Goal: Information Seeking & Learning: Compare options

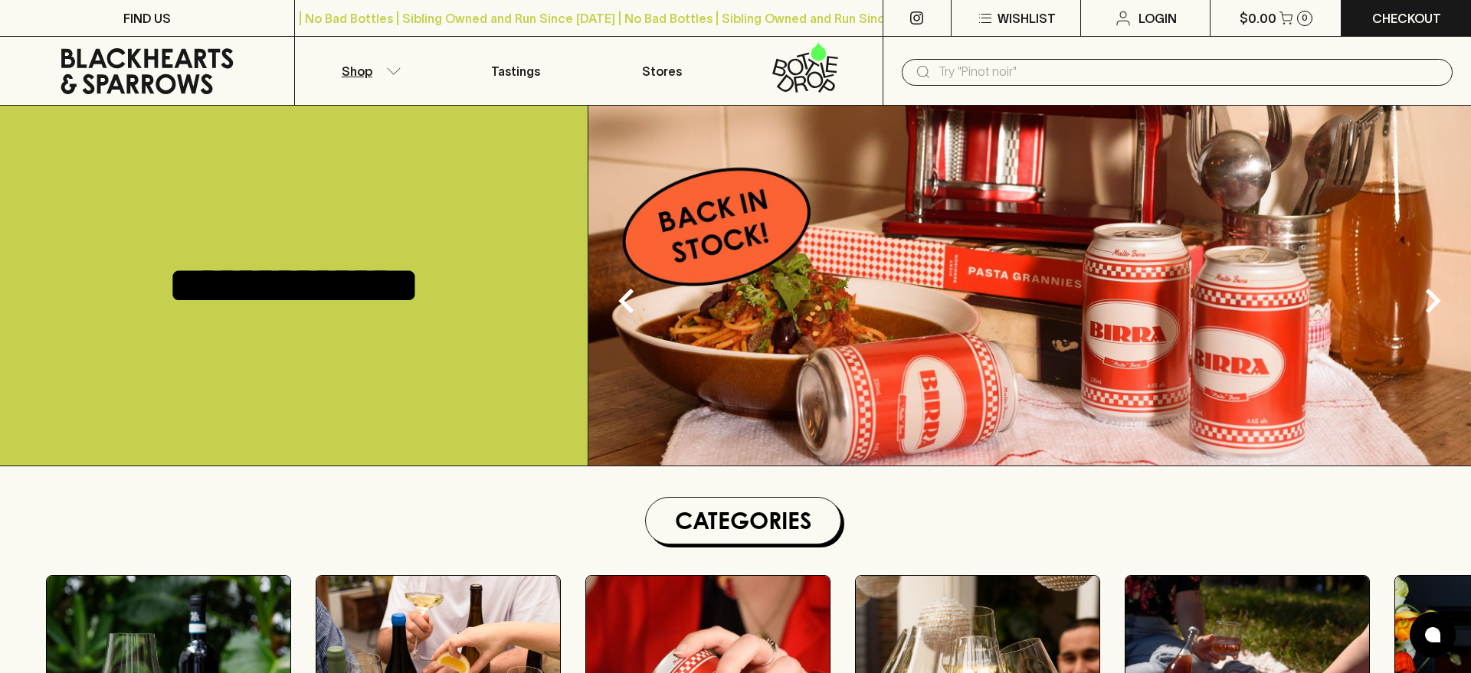
click at [383, 74] on button "Shop" at bounding box center [368, 71] width 147 height 68
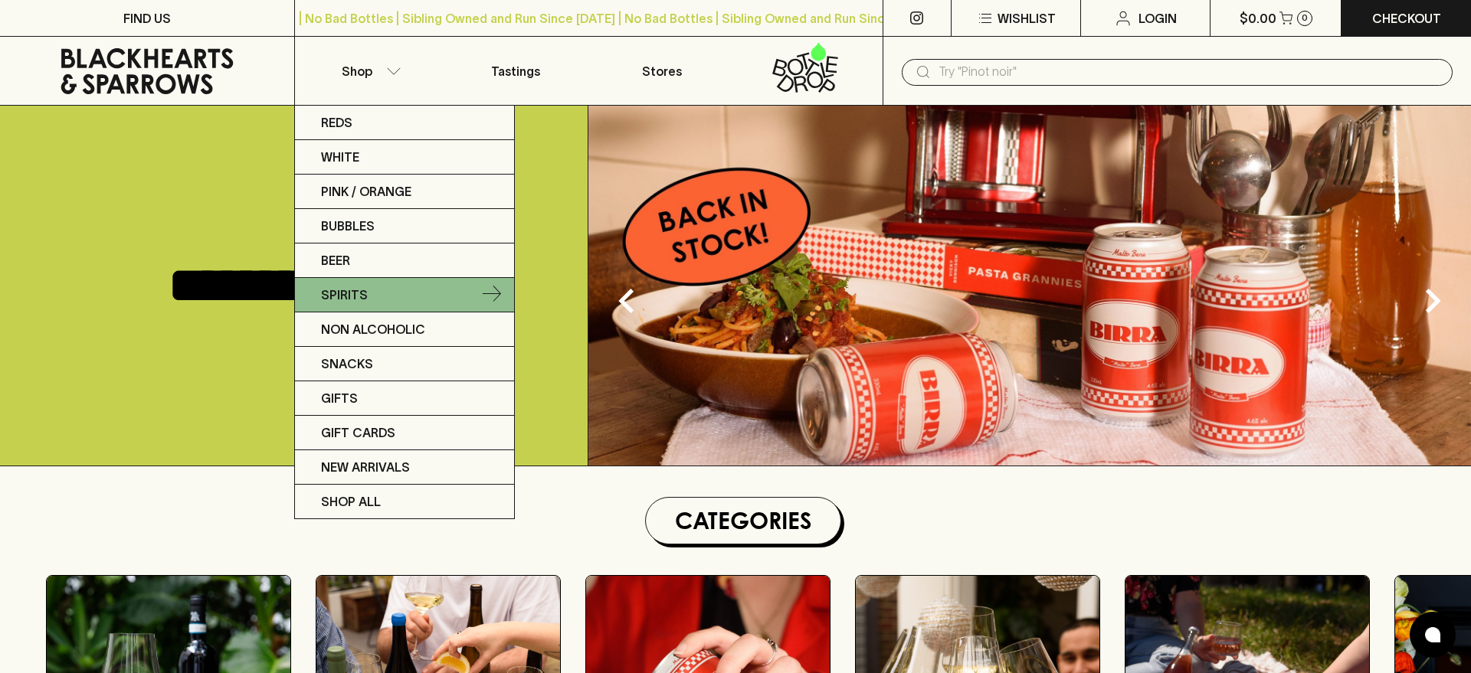
click at [355, 287] on p "Spirits" at bounding box center [344, 295] width 47 height 18
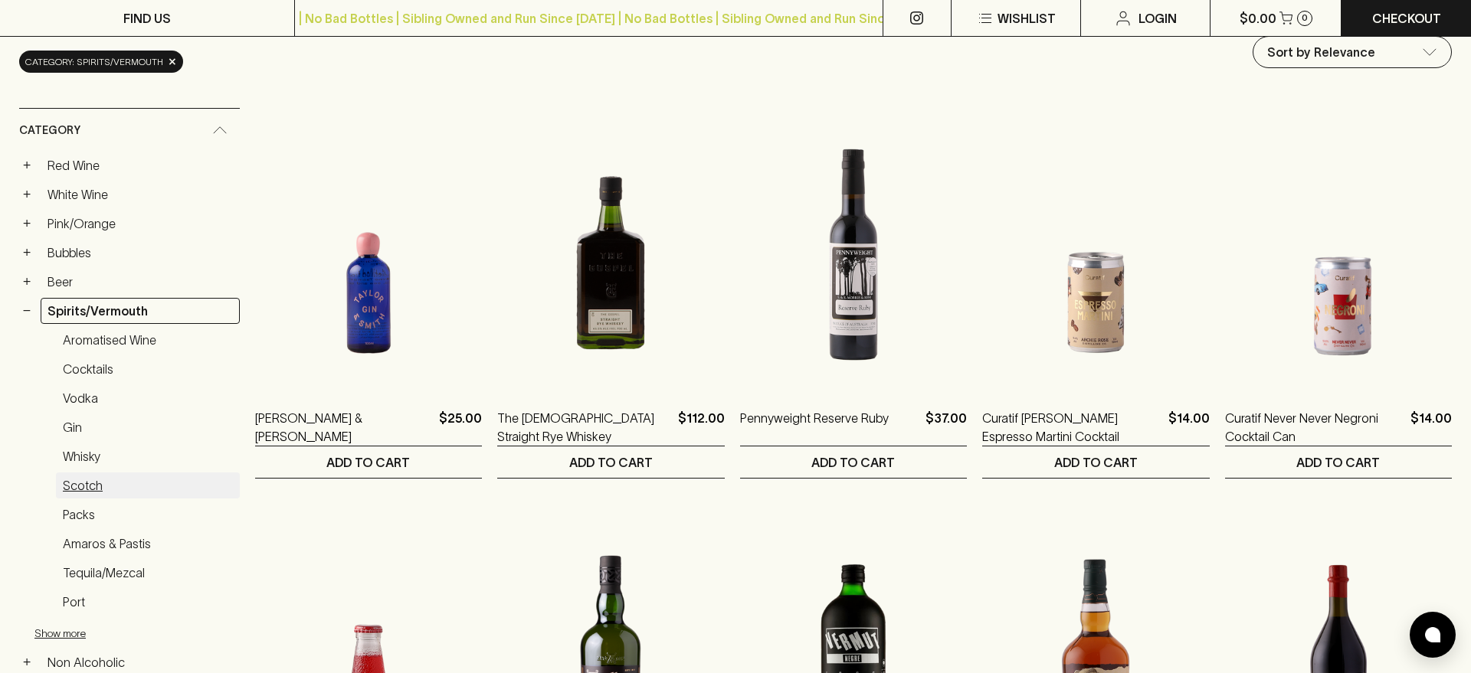
scroll to position [223, 0]
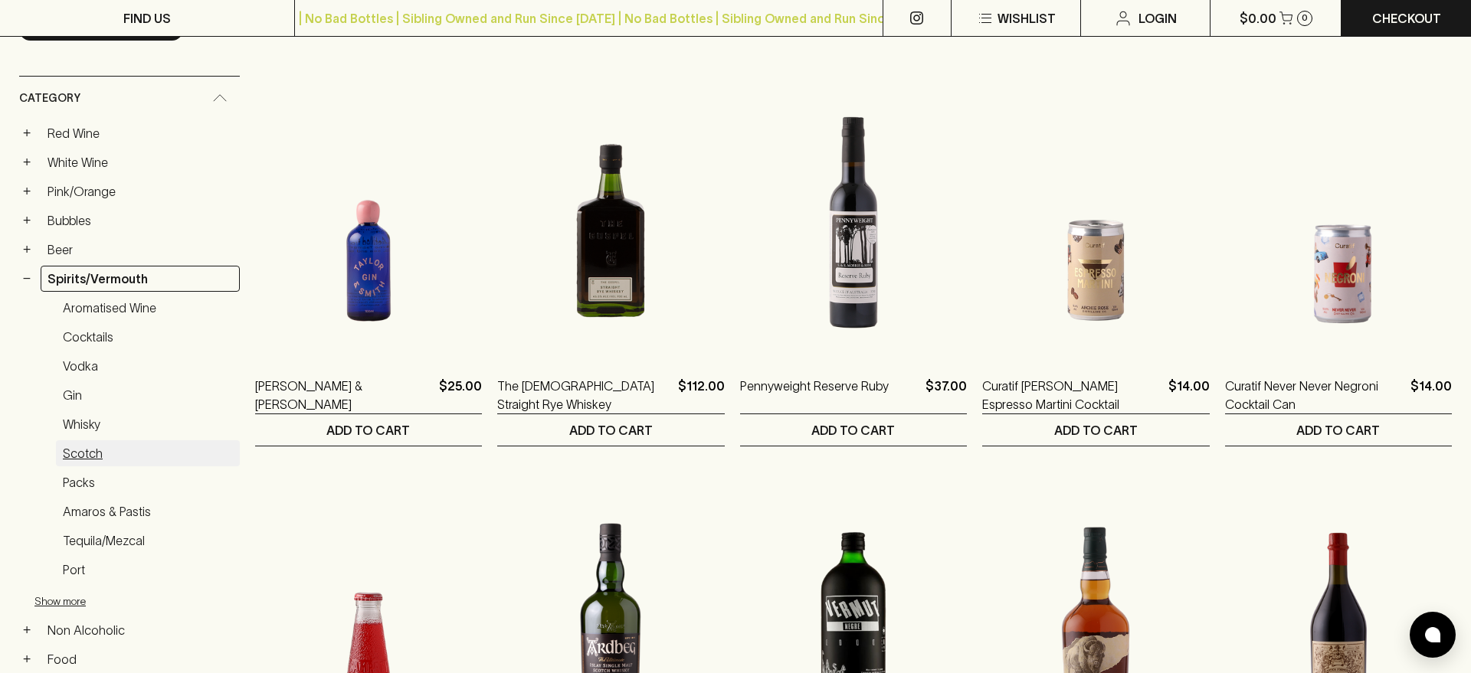
click at [90, 451] on link "Scotch" at bounding box center [148, 454] width 184 height 26
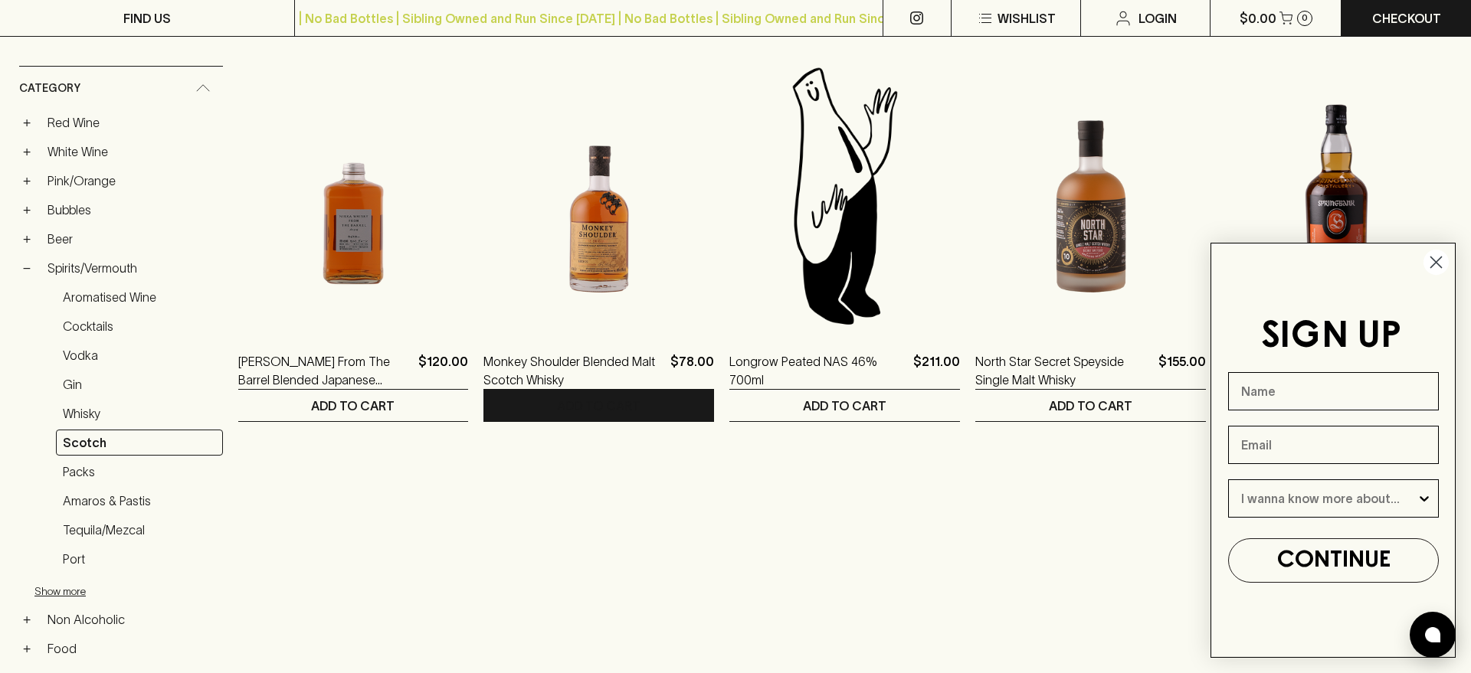
scroll to position [248, 0]
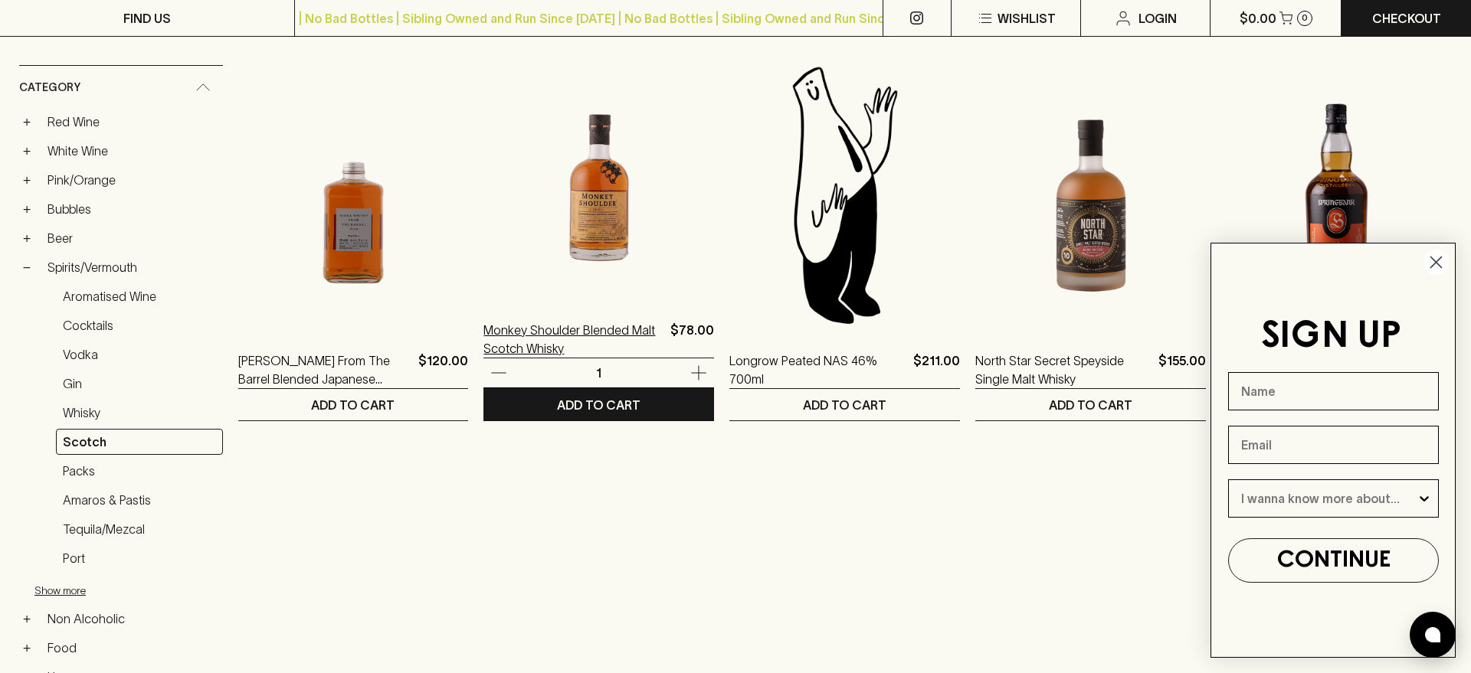
click at [549, 340] on p "Monkey Shoulder Blended Malt Scotch Whisky" at bounding box center [573, 339] width 181 height 37
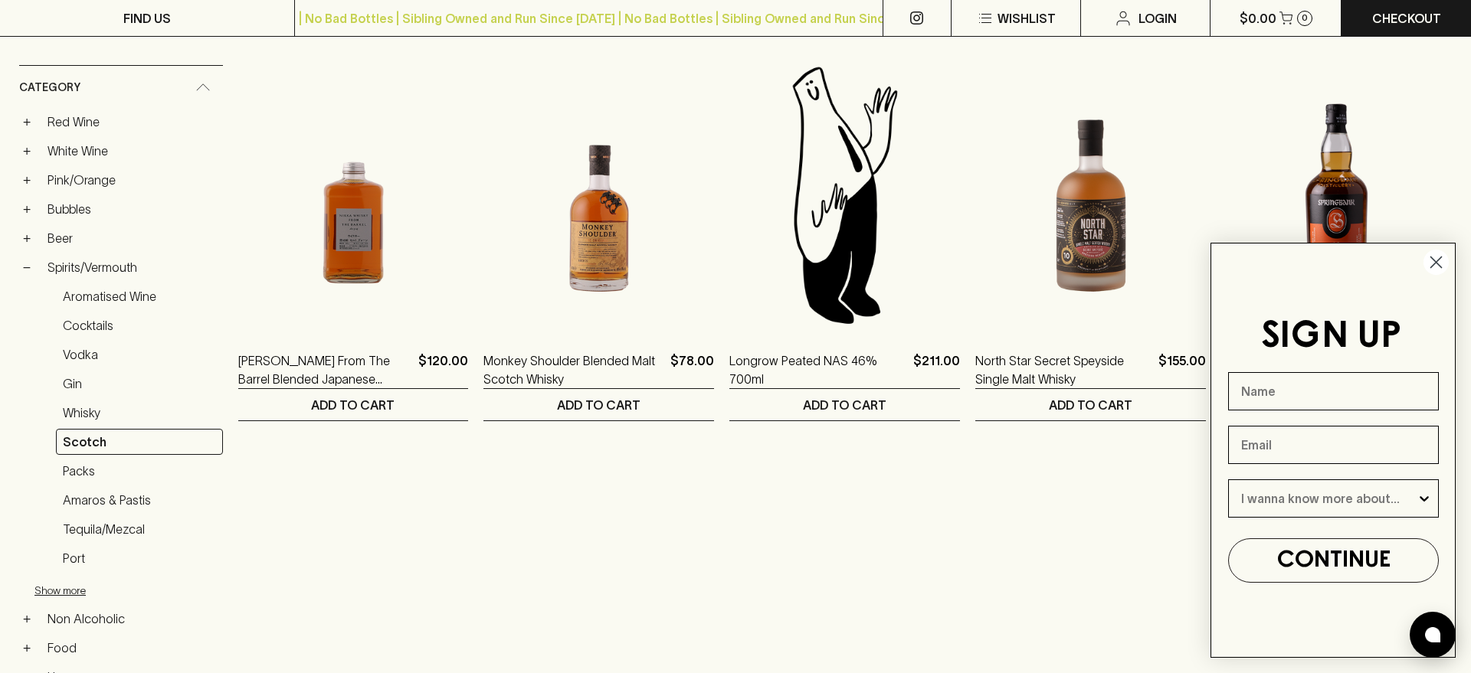
click at [1436, 254] on circle "Close dialog" at bounding box center [1435, 262] width 25 height 25
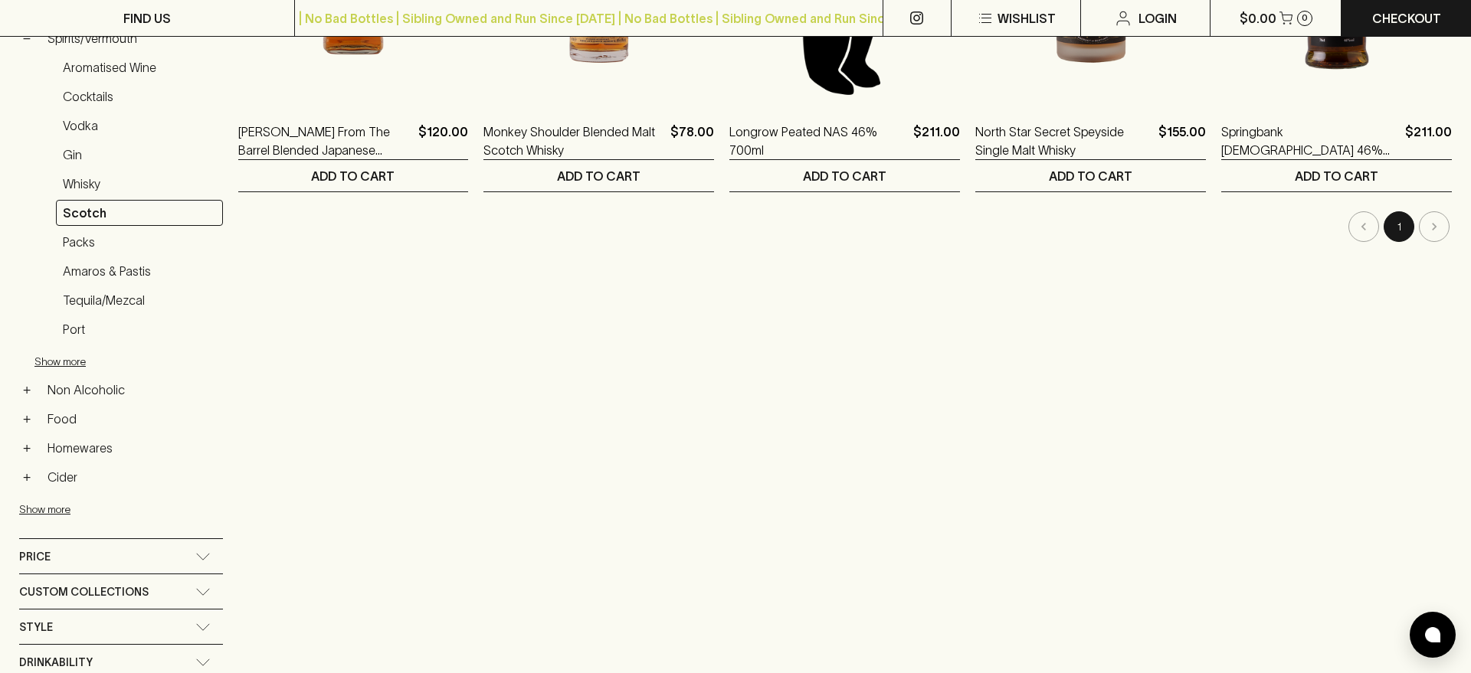
scroll to position [479, 0]
click at [1433, 221] on li "pagination navigation" at bounding box center [1434, 225] width 35 height 31
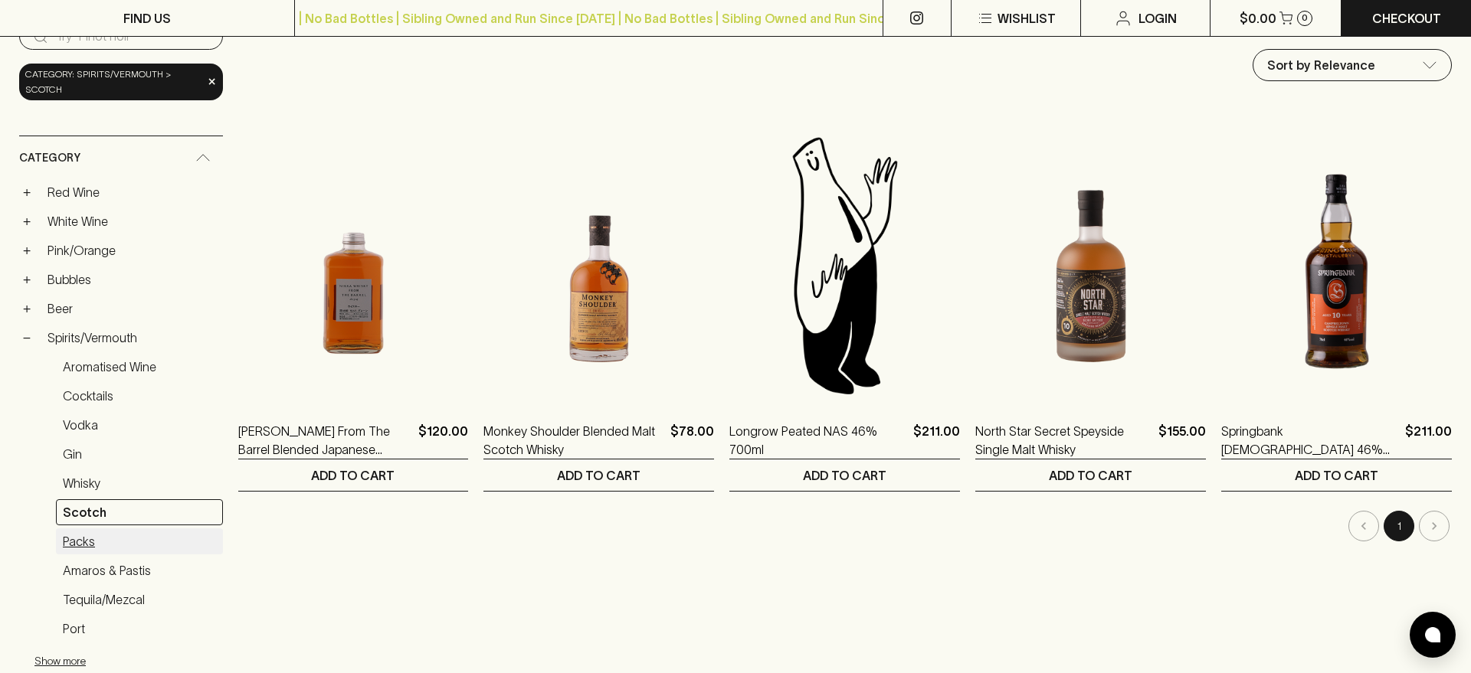
scroll to position [182, 0]
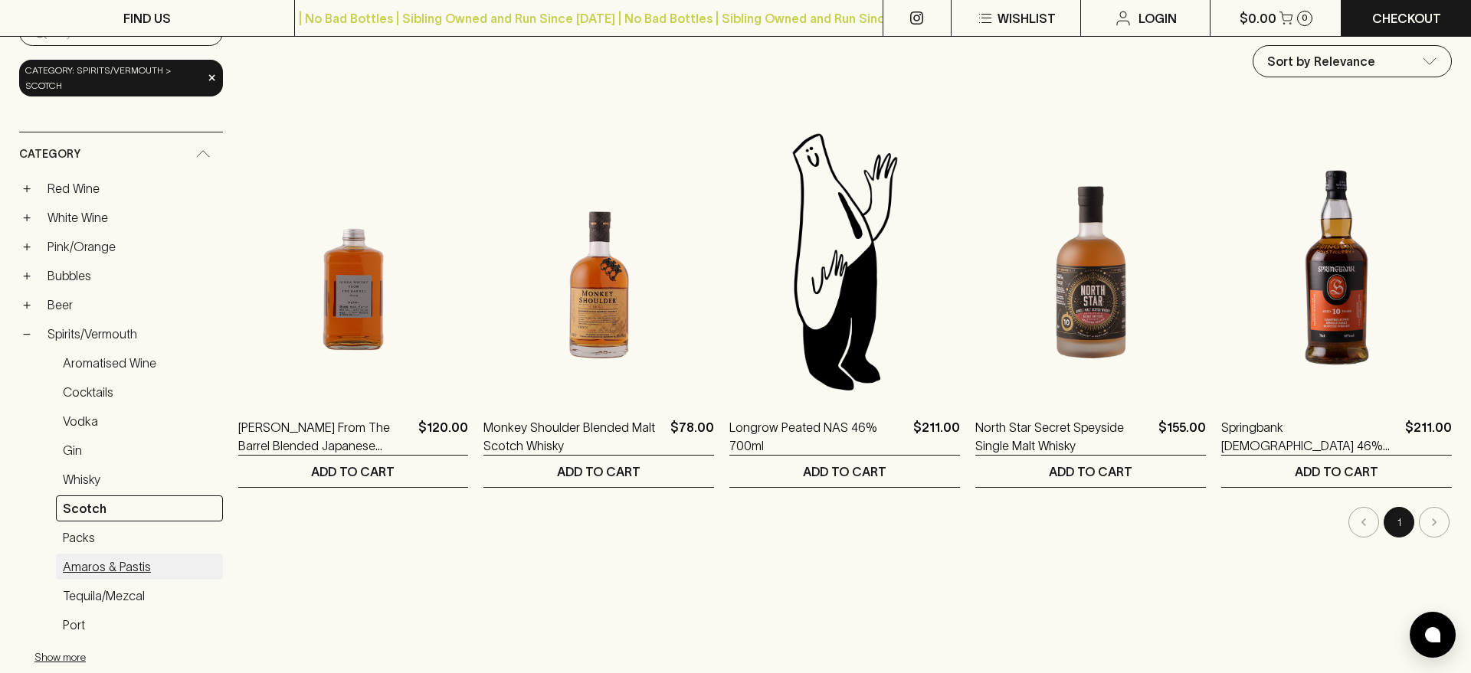
click at [99, 572] on link "Amaros & Pastis" at bounding box center [139, 567] width 167 height 26
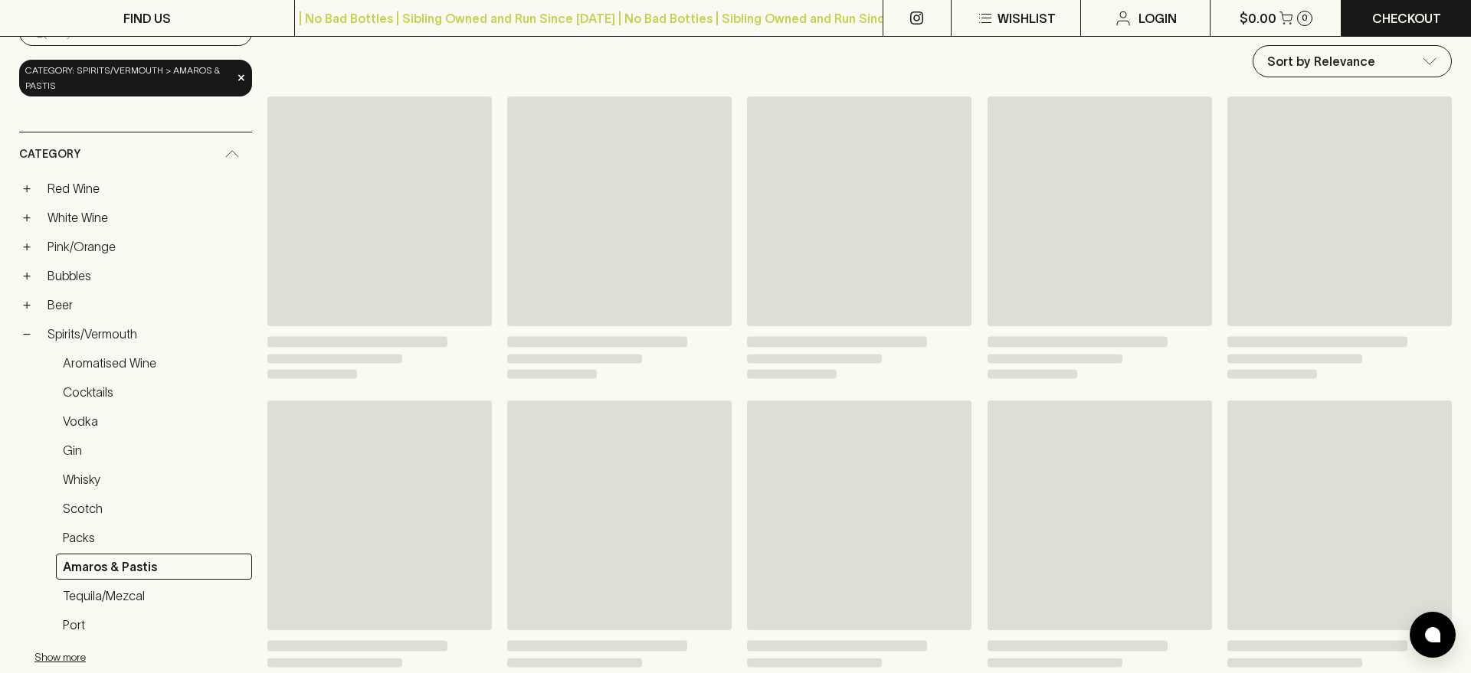
scroll to position [189, 0]
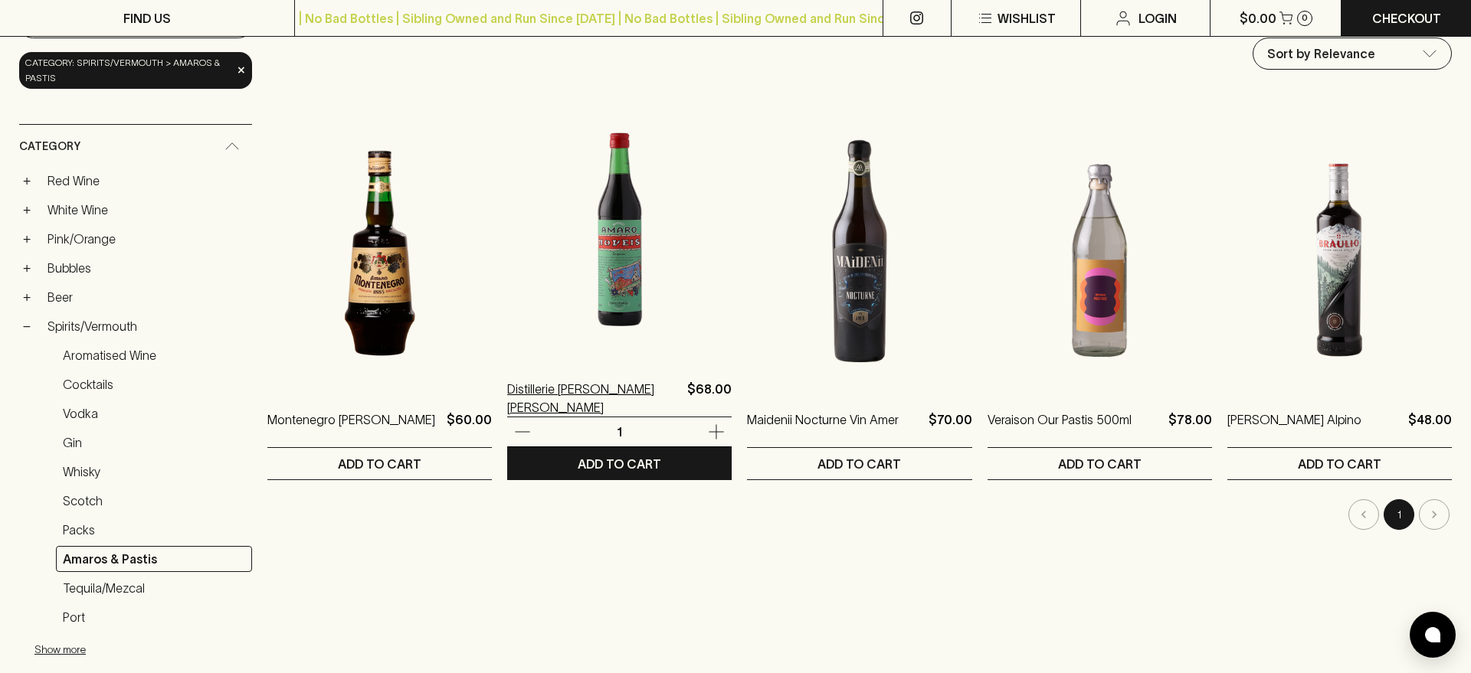
click at [575, 396] on p "Distillerie Francoli Antico Amaro Noveis" at bounding box center [594, 398] width 174 height 37
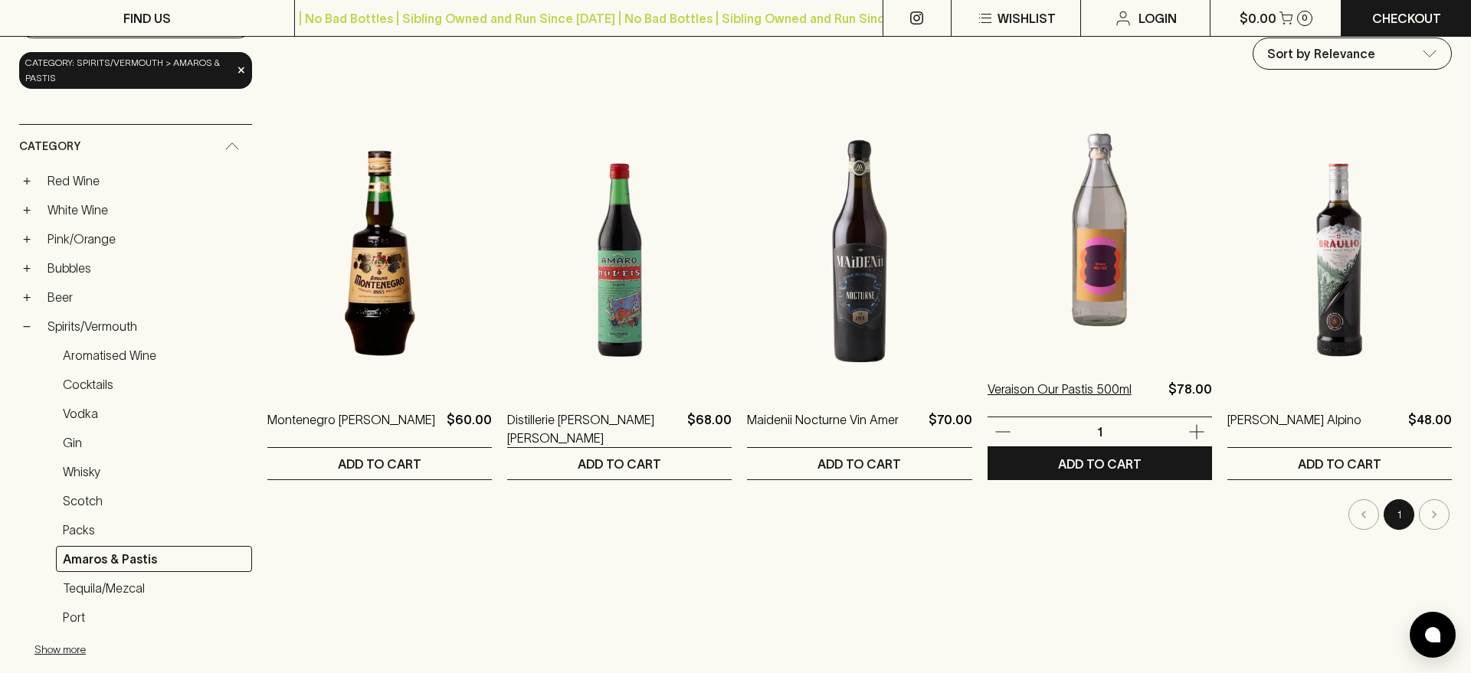
click at [1030, 390] on p "Veraison Our Pastis 500ml" at bounding box center [1059, 398] width 144 height 37
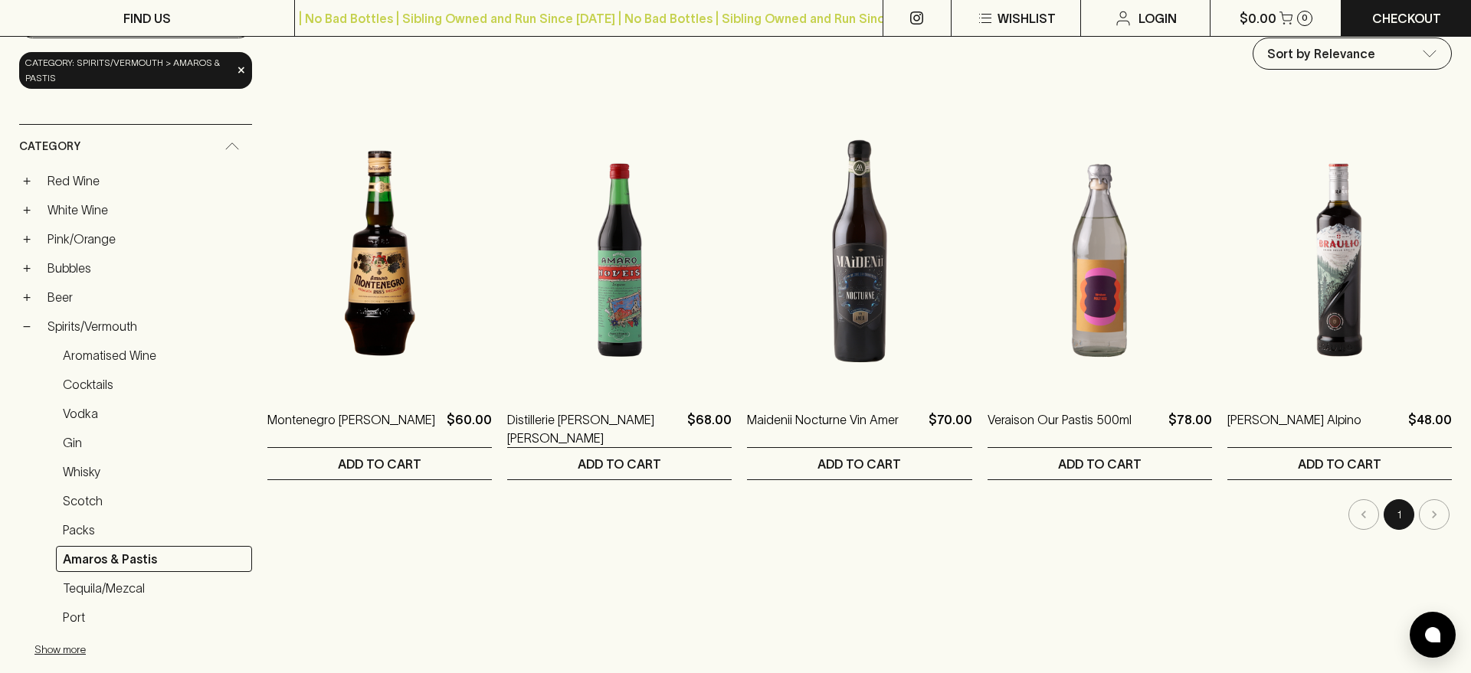
click at [83, 471] on link "Whisky" at bounding box center [154, 472] width 196 height 26
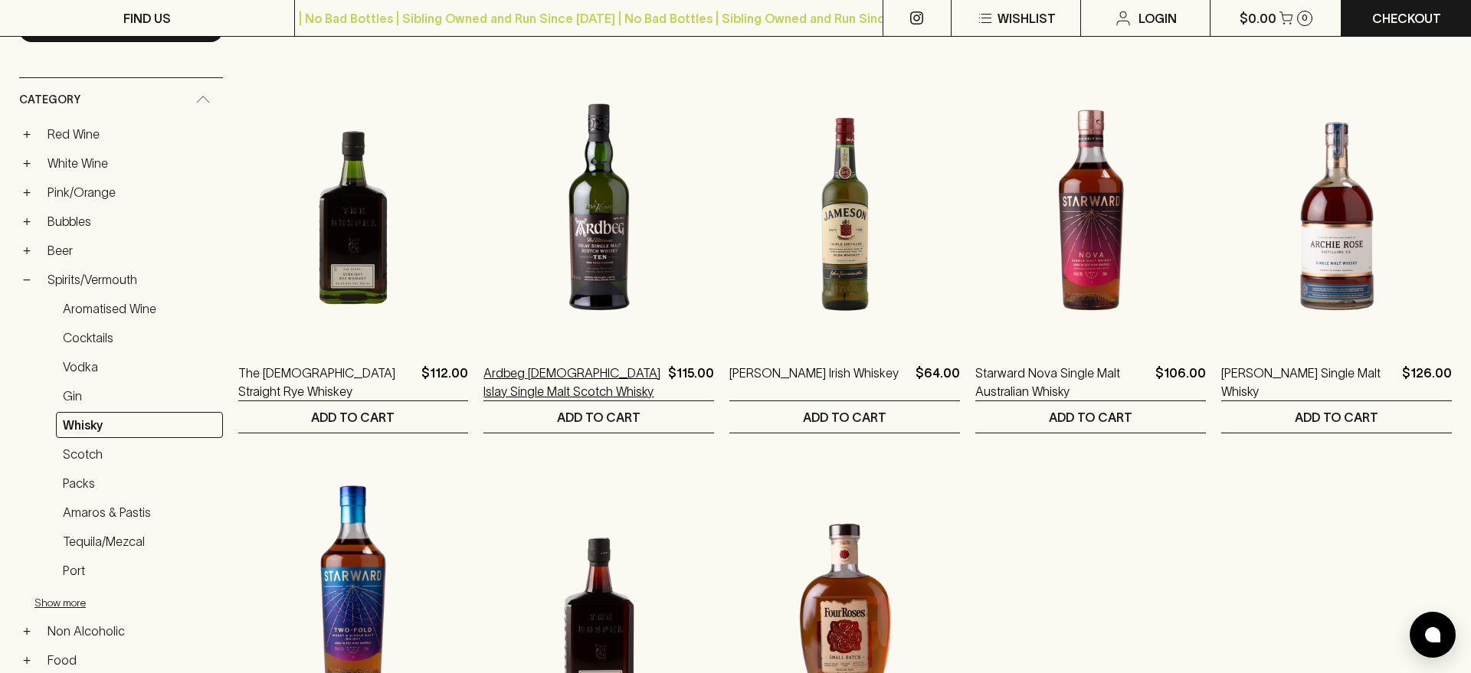
scroll to position [237, 0]
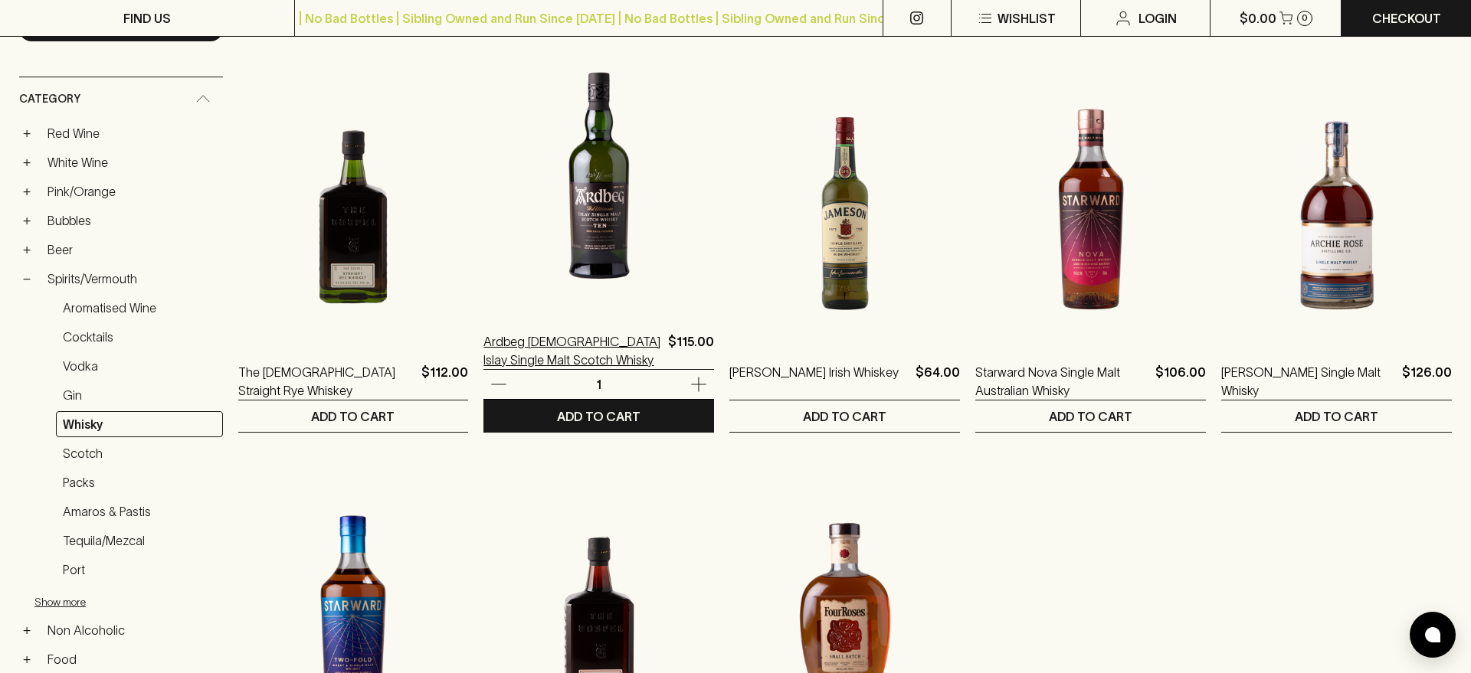
click at [525, 346] on p "Ardbeg 10YO Islay Single Malt Scotch Whisky" at bounding box center [572, 350] width 178 height 37
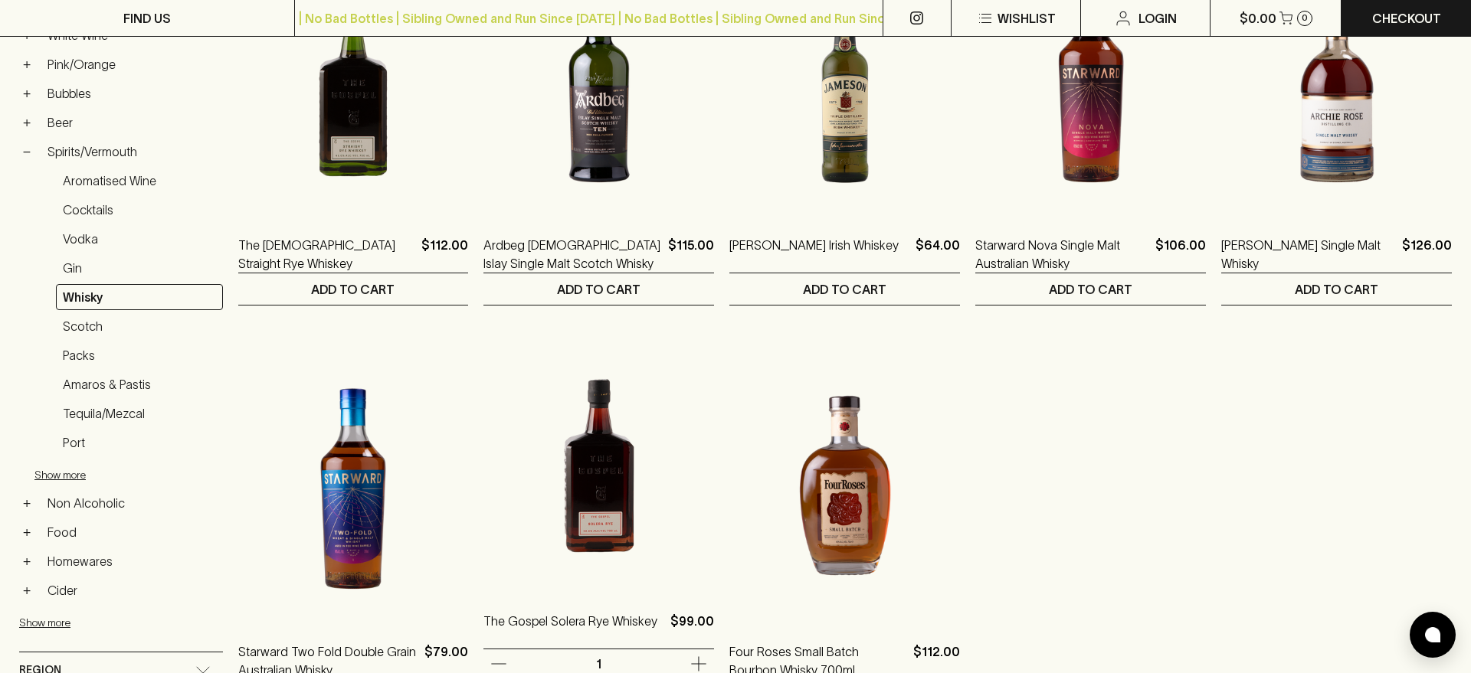
scroll to position [365, 0]
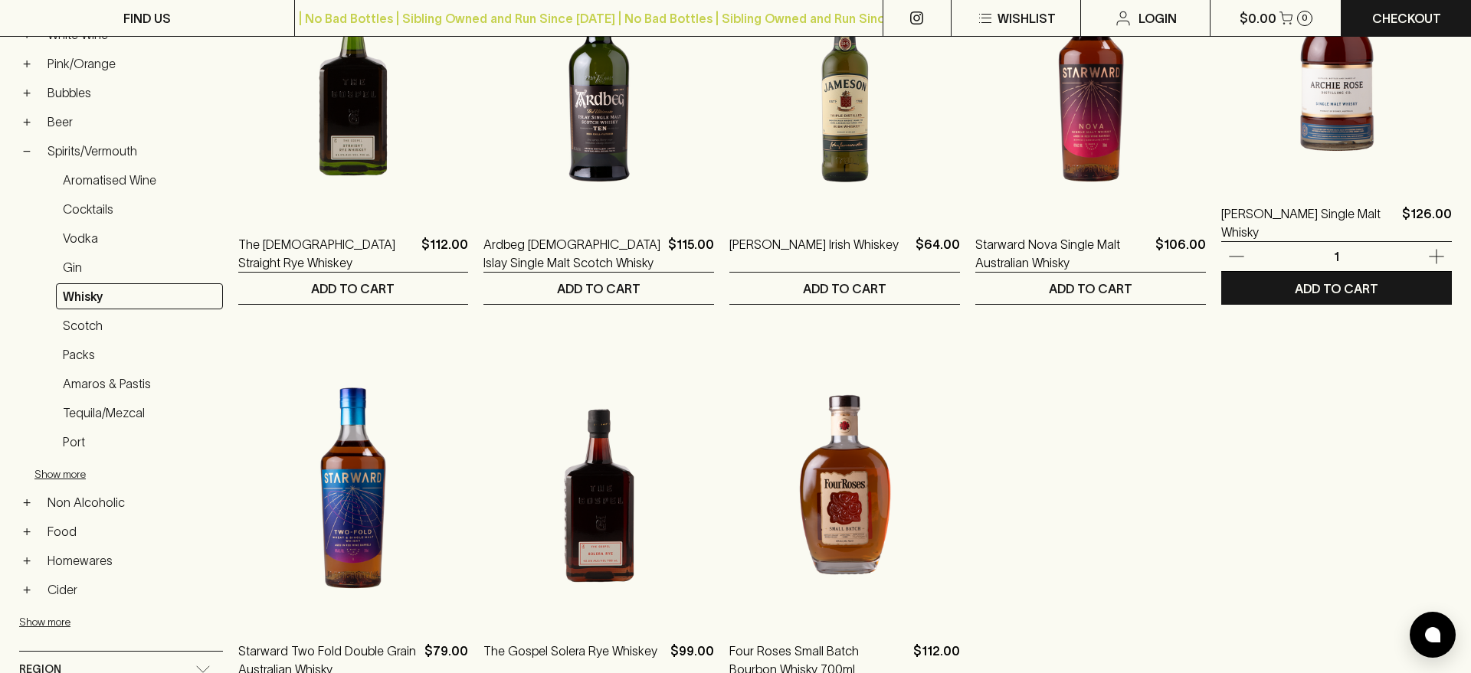
drag, startPoint x: 1350, startPoint y: 212, endPoint x: 1300, endPoint y: 247, distance: 61.0
click at [1350, 212] on p "Archie Rose Single Malt Whisky" at bounding box center [1308, 223] width 175 height 37
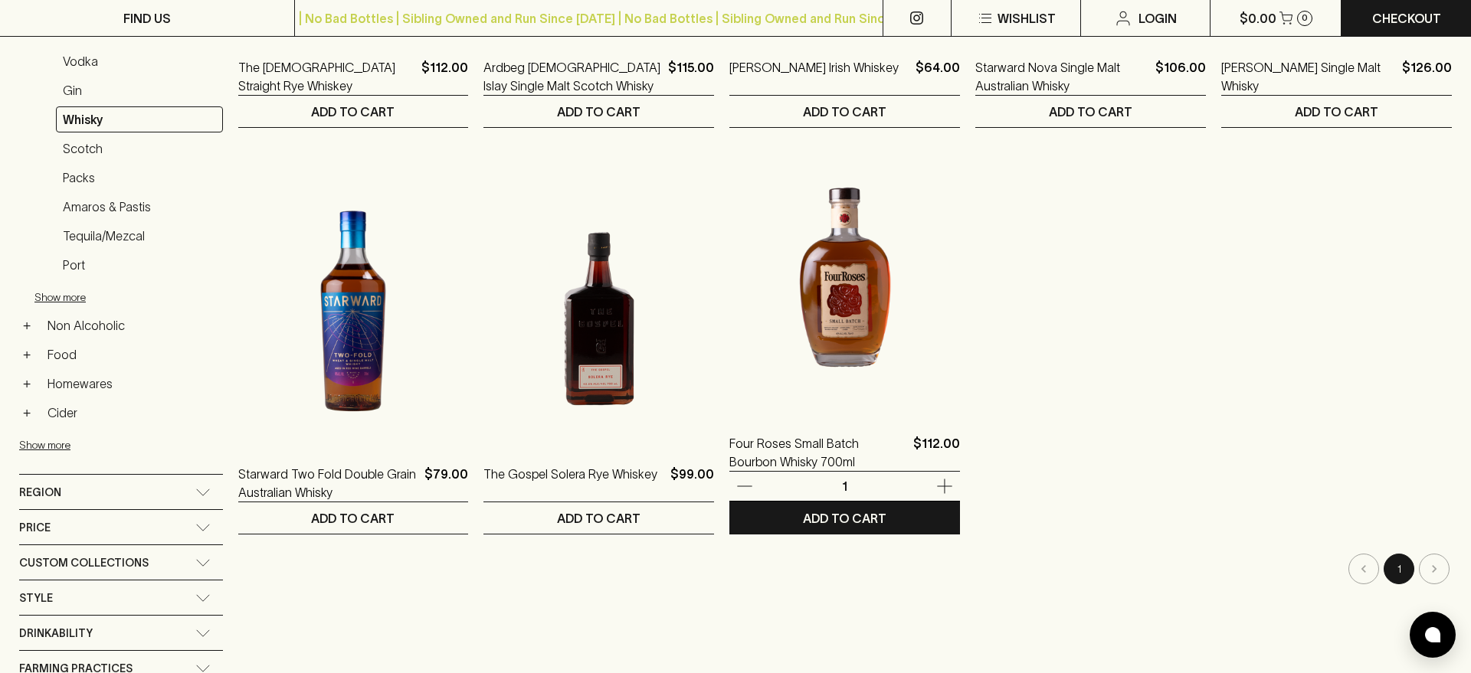
scroll to position [543, 0]
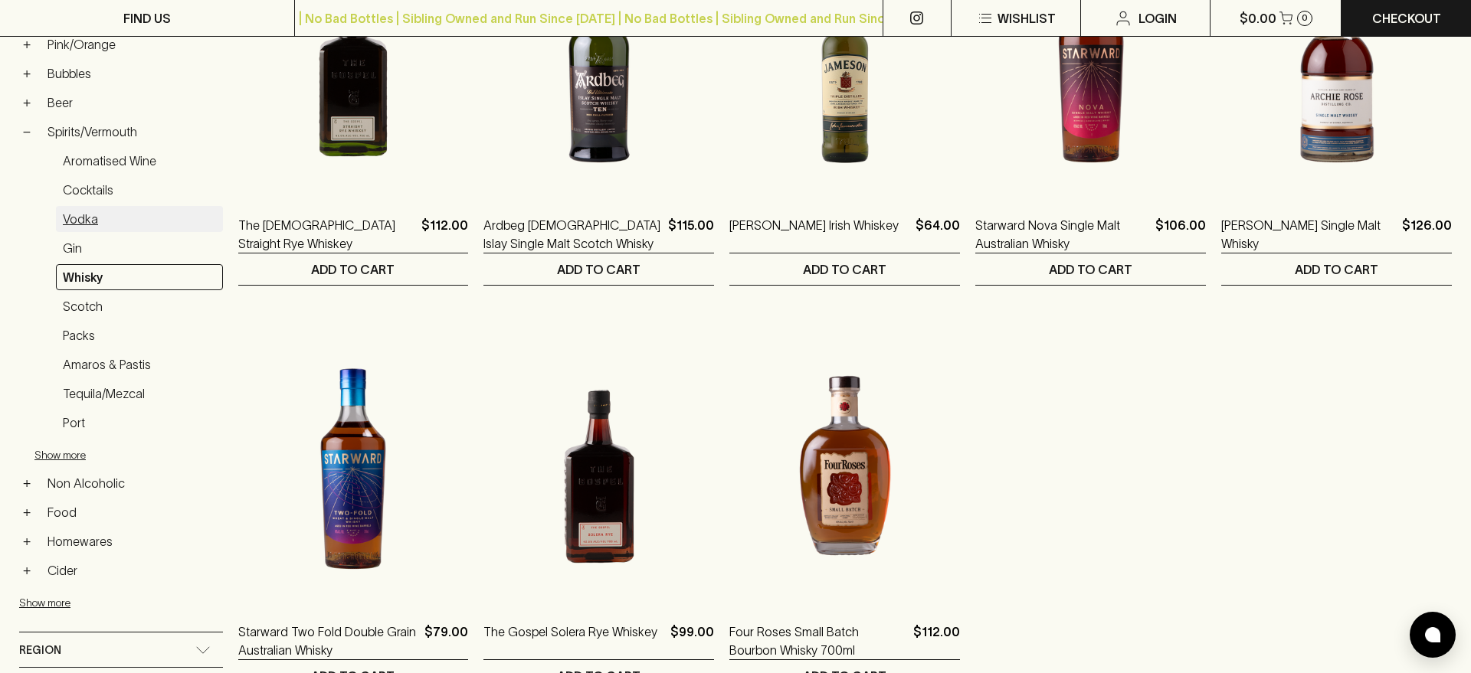
click at [79, 206] on link "Vodka" at bounding box center [139, 219] width 167 height 26
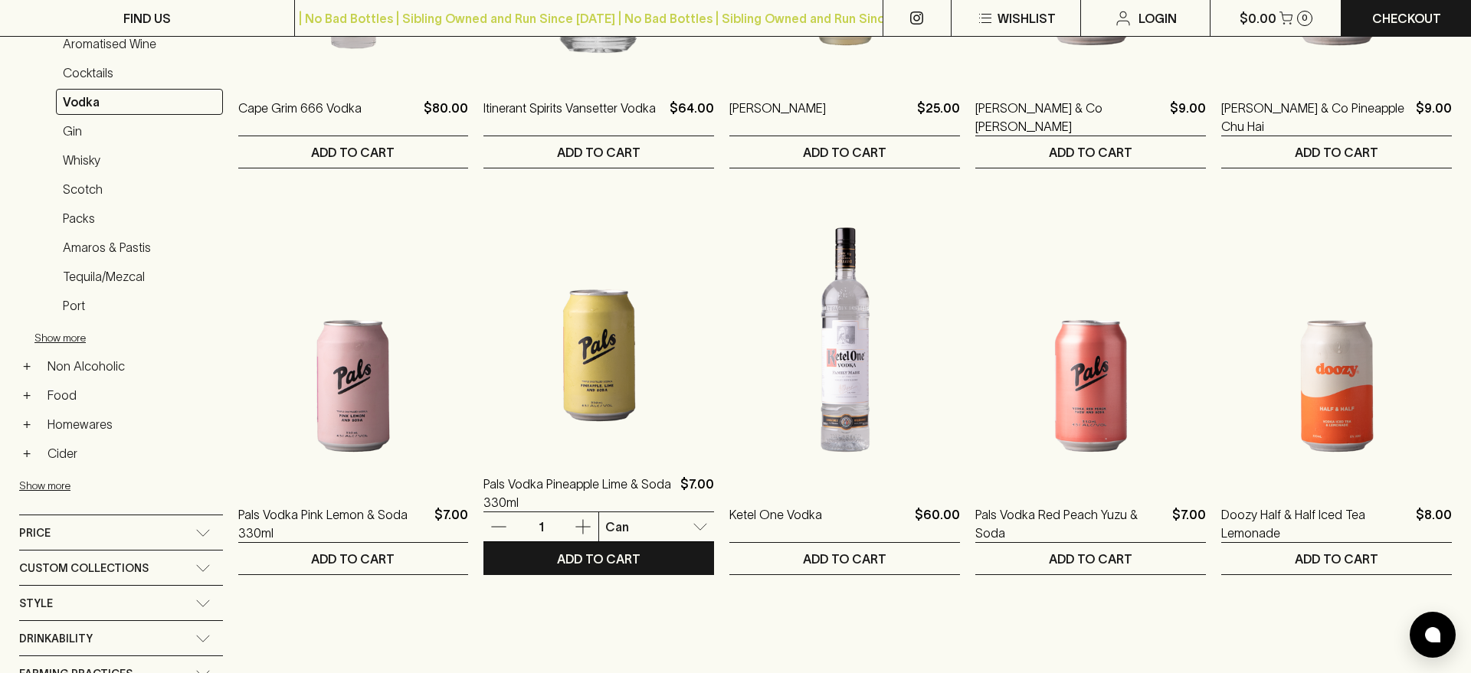
scroll to position [493, 0]
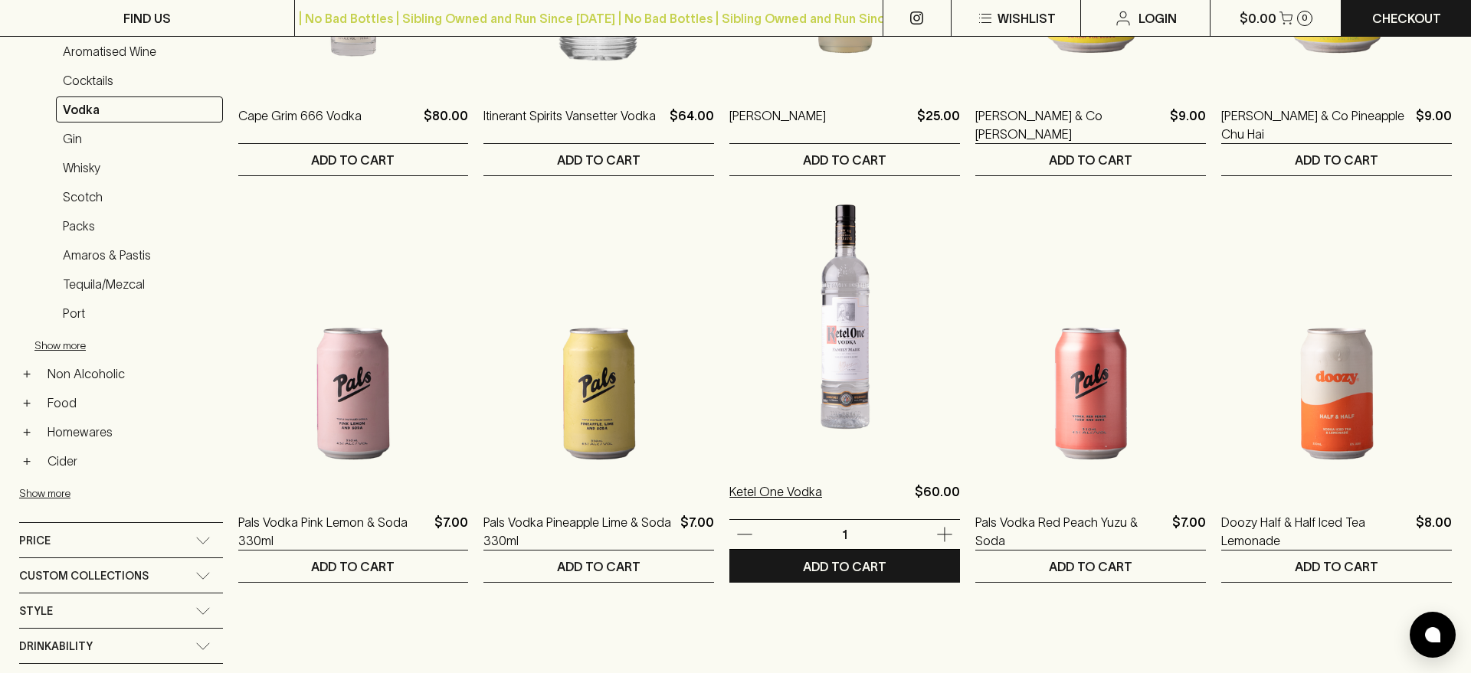
click at [791, 500] on p "Ketel One Vodka" at bounding box center [775, 501] width 93 height 37
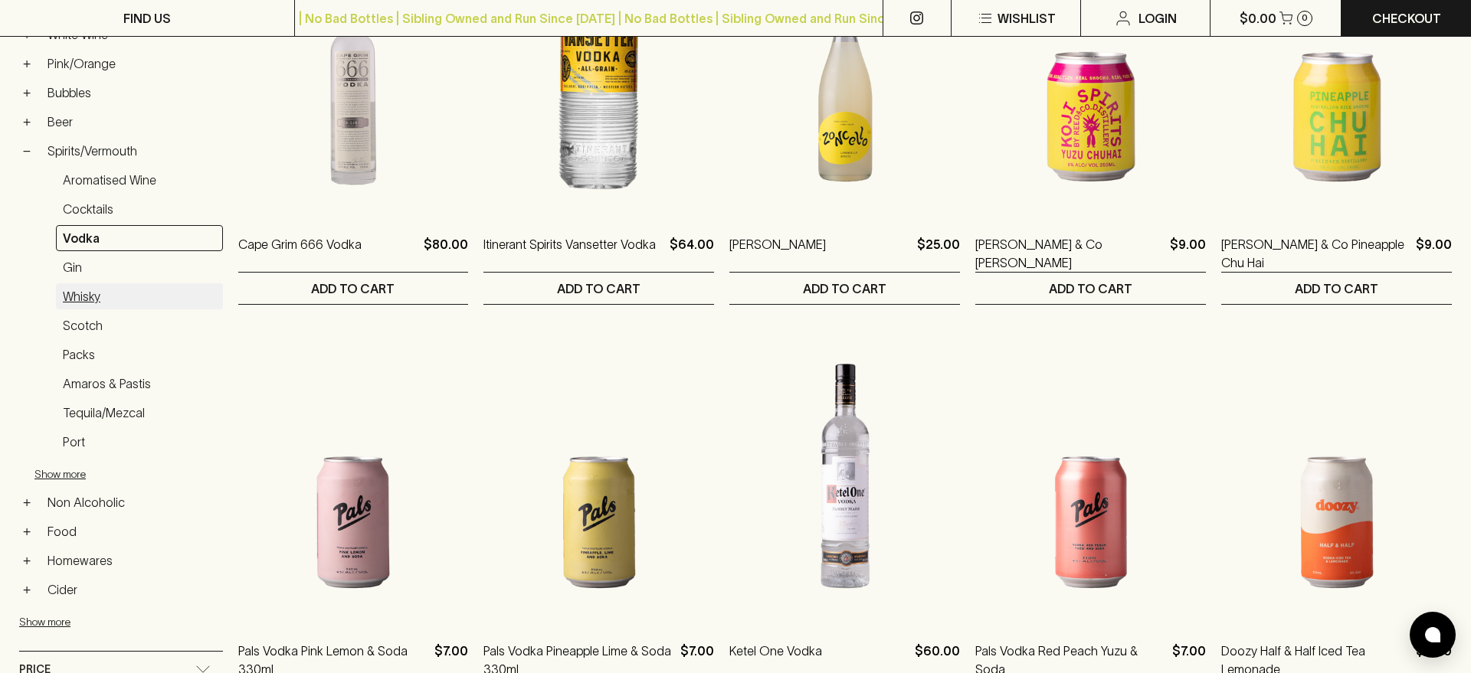
scroll to position [352, 0]
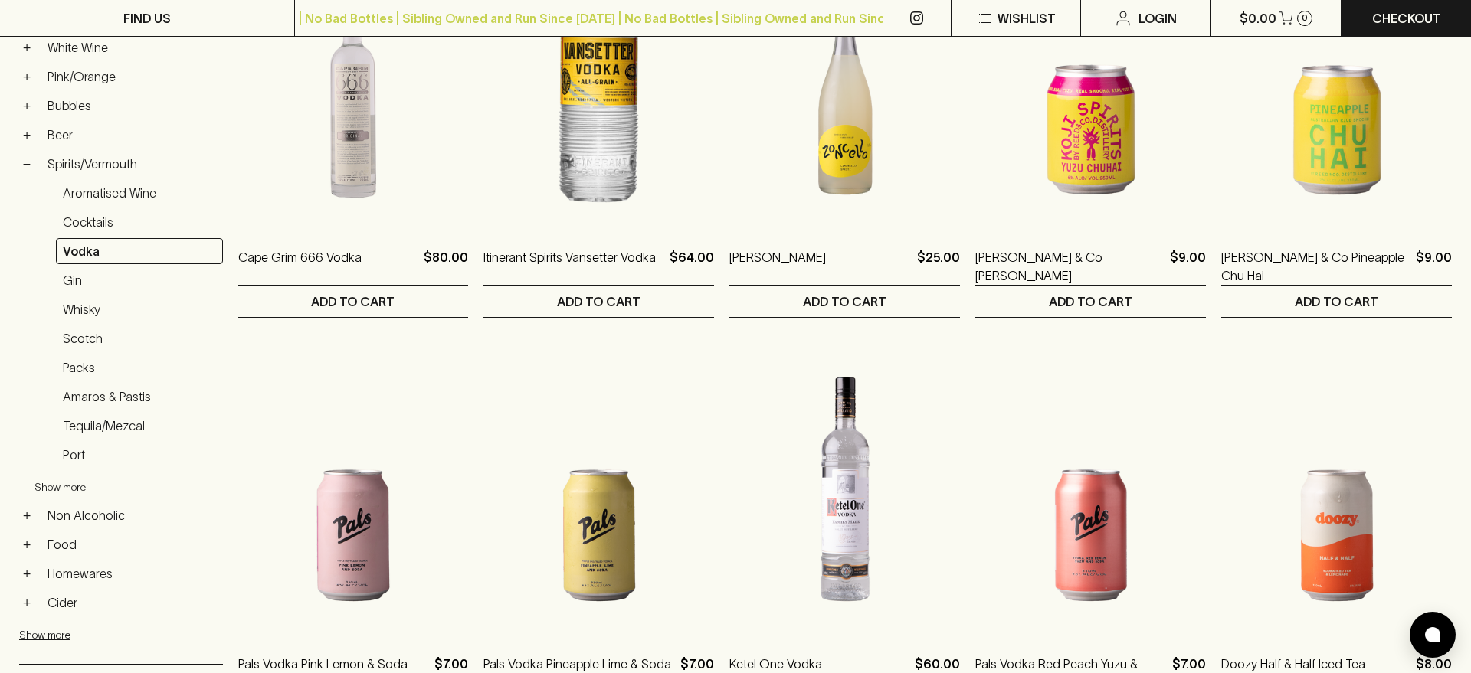
click at [90, 182] on link "Aromatised Wine" at bounding box center [139, 193] width 167 height 26
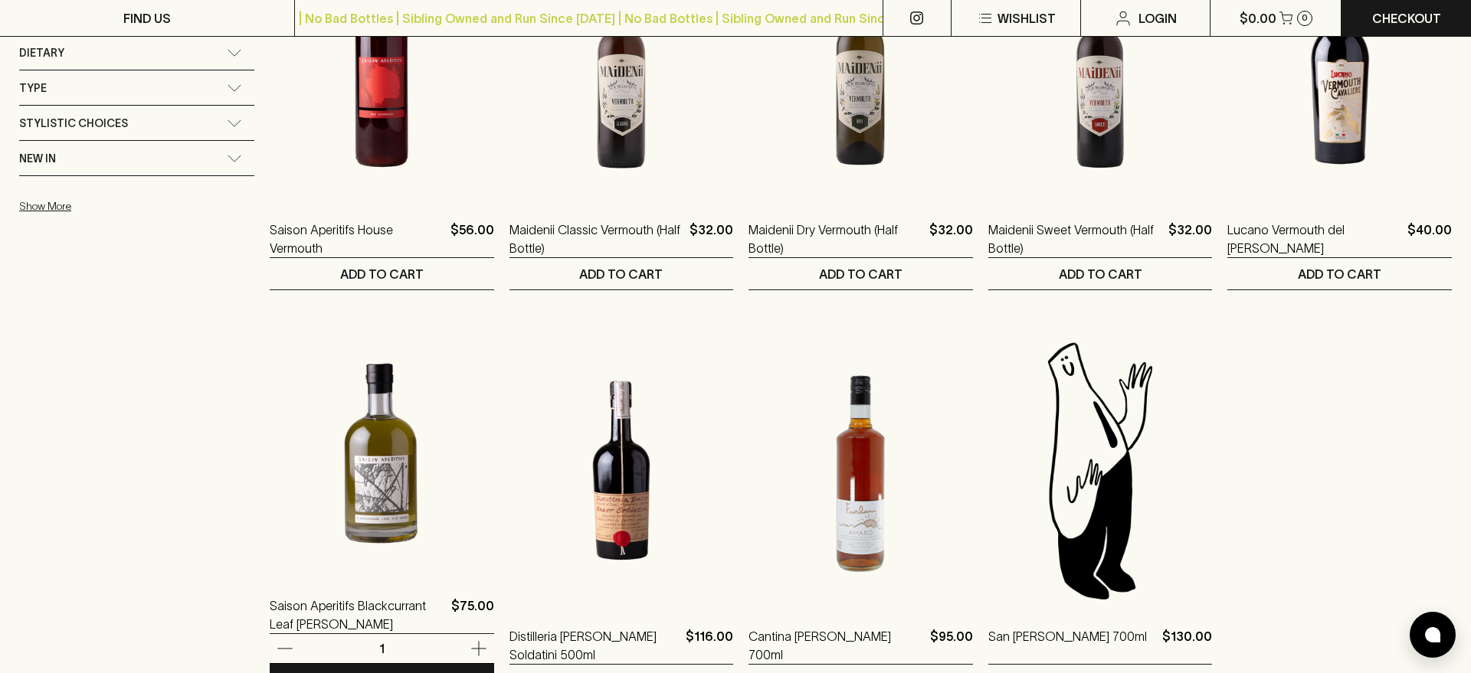
scroll to position [1192, 0]
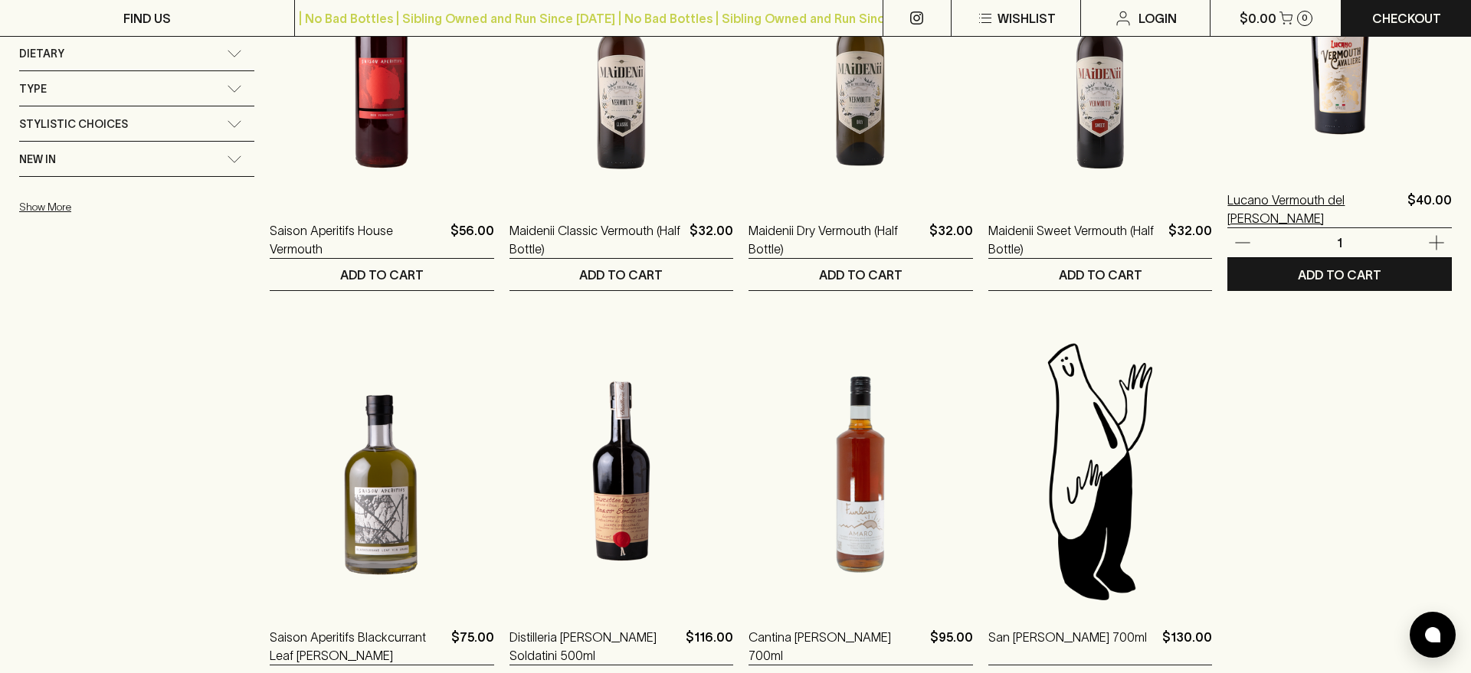
click at [1316, 198] on p "Lucano Vermouth del Cavaliere" at bounding box center [1314, 209] width 174 height 37
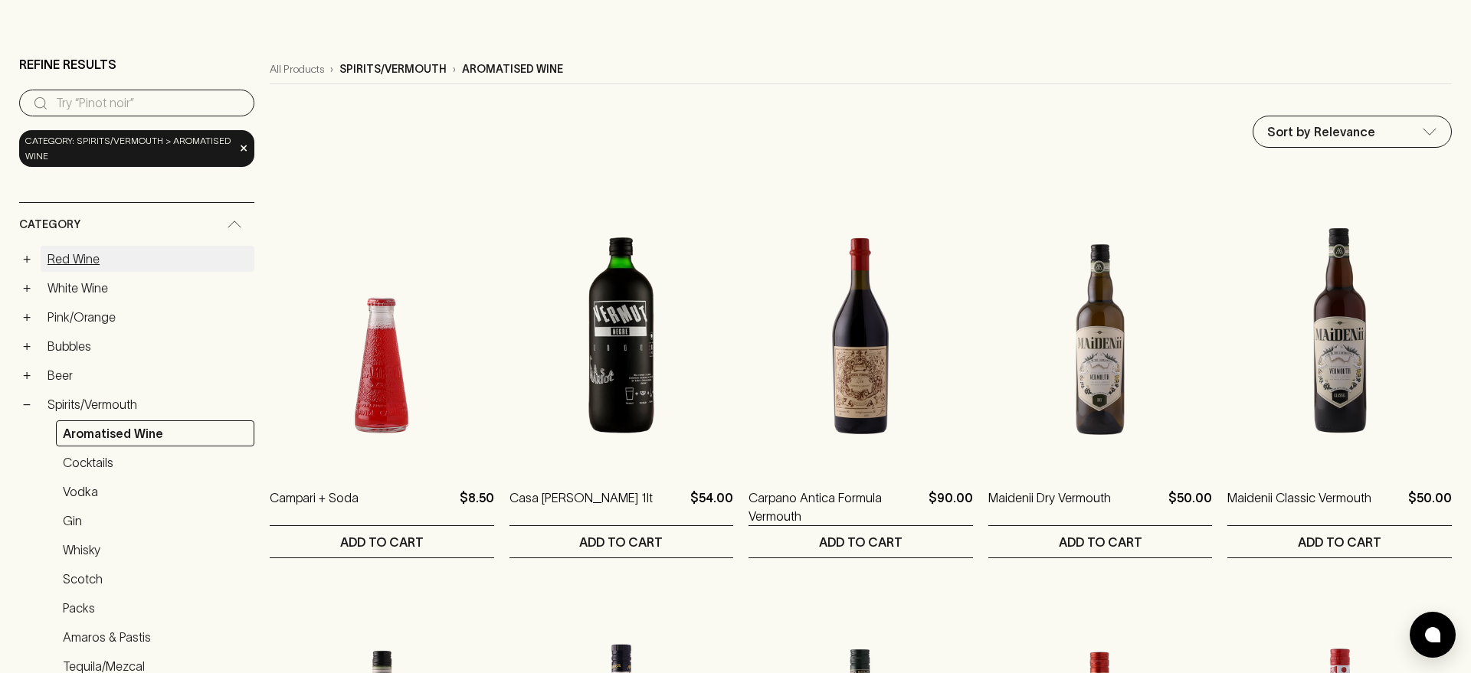
scroll to position [0, 0]
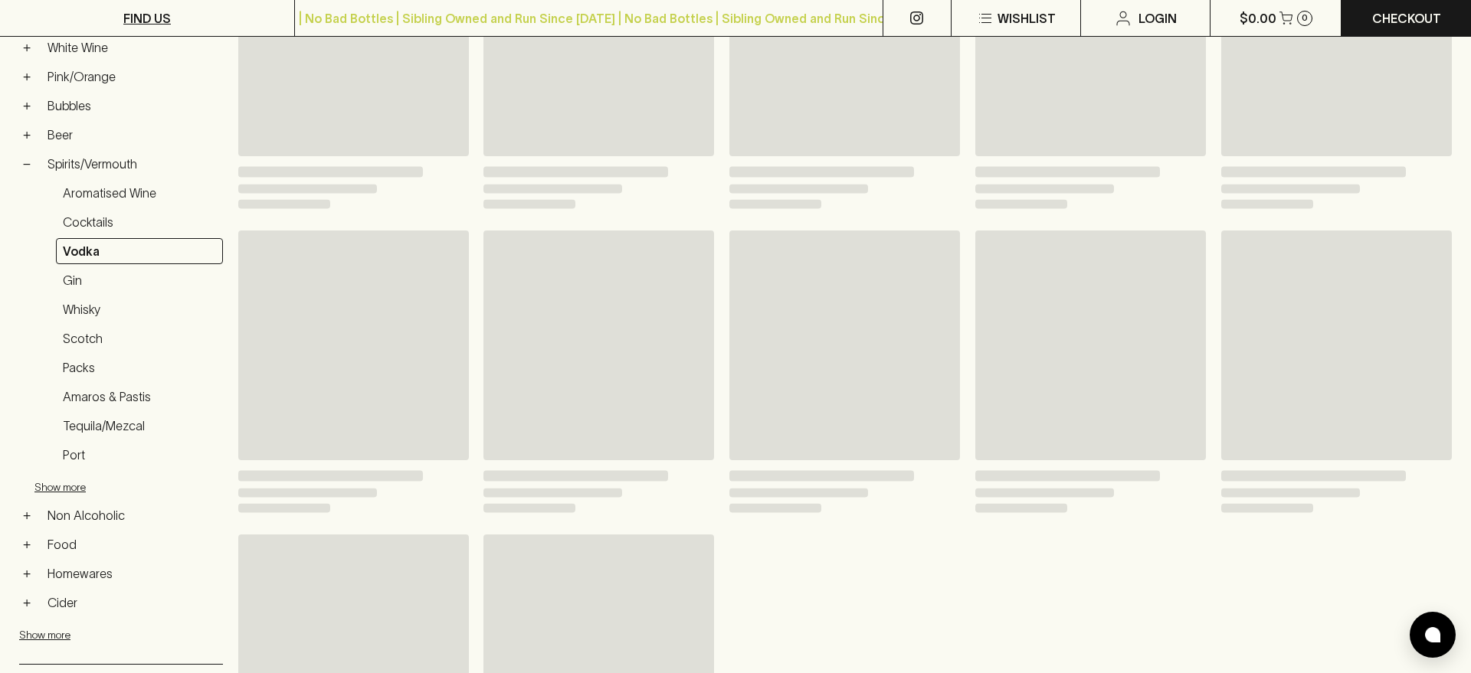
scroll to position [1340, 0]
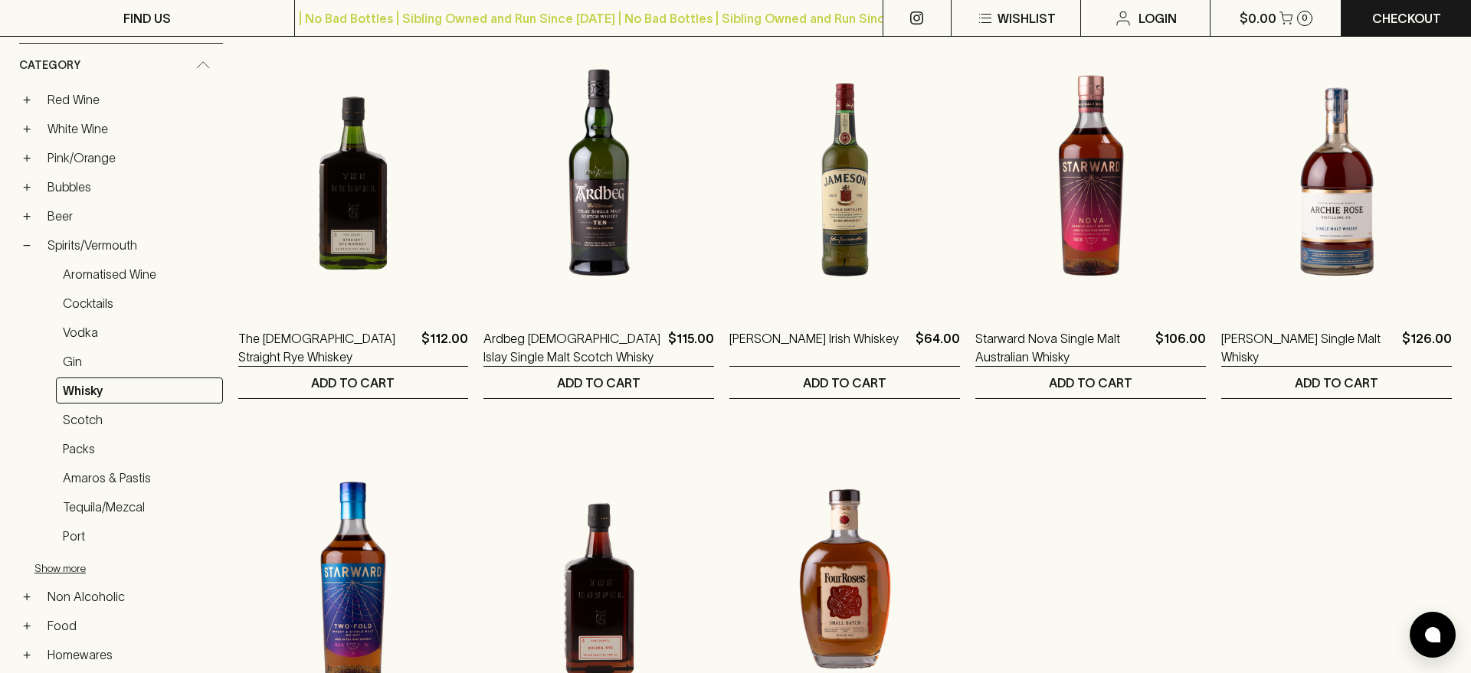
scroll to position [270, 0]
click at [111, 495] on link "Tequila/Mezcal" at bounding box center [139, 508] width 167 height 26
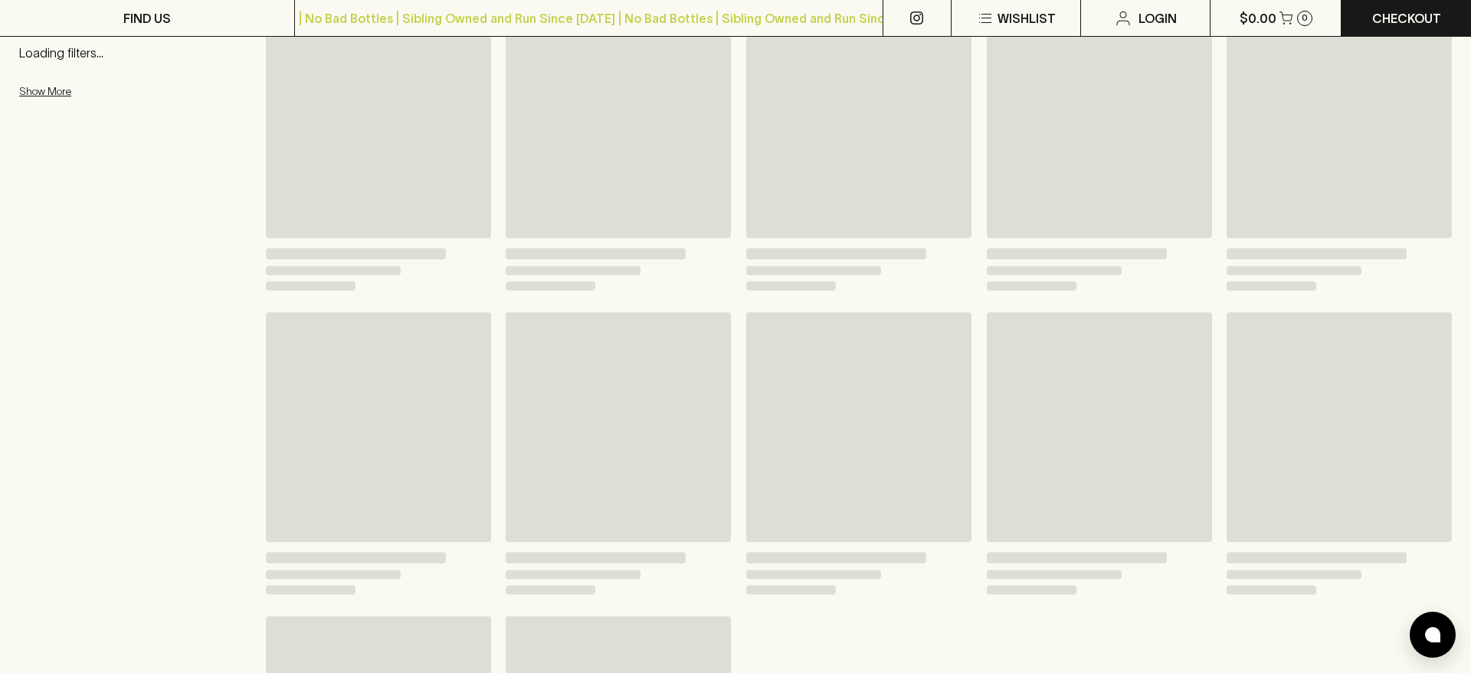
scroll to position [284, 0]
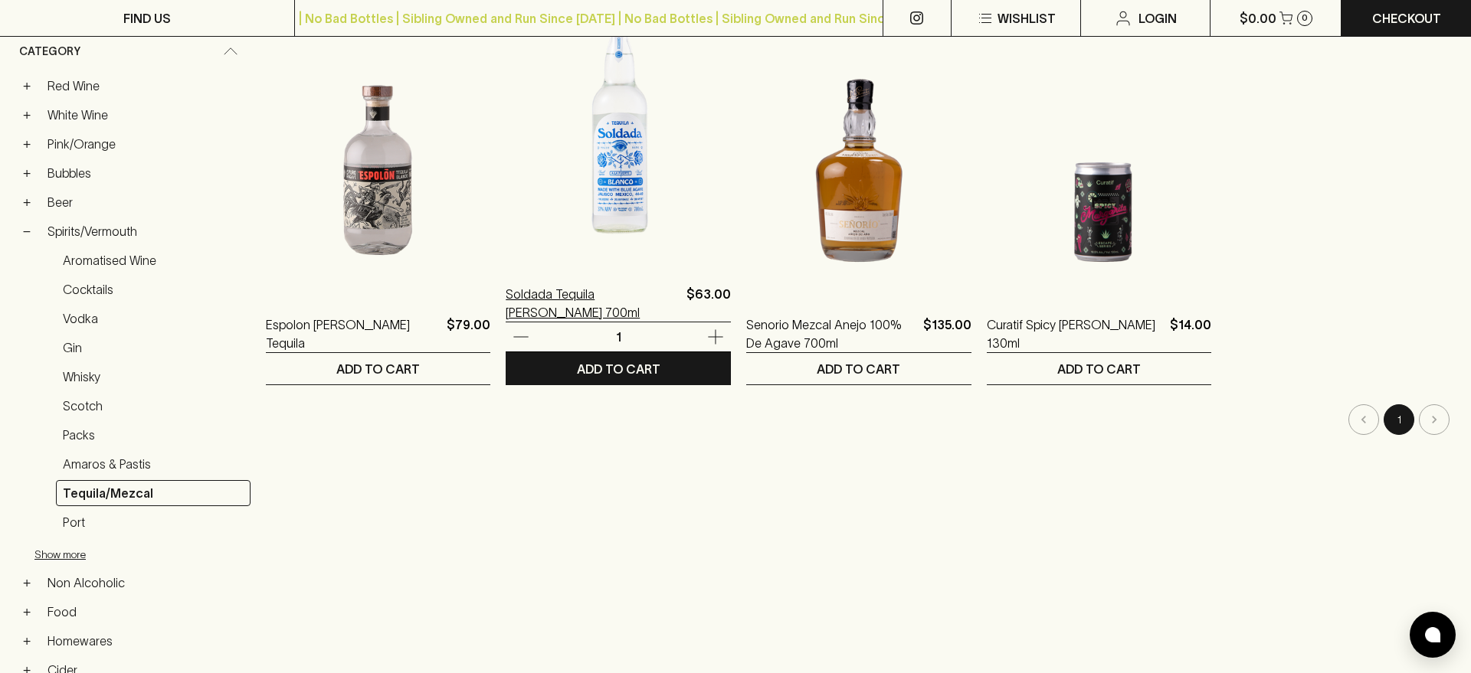
click at [618, 294] on p "Soldada Tequila [PERSON_NAME] 700ml" at bounding box center [593, 303] width 175 height 37
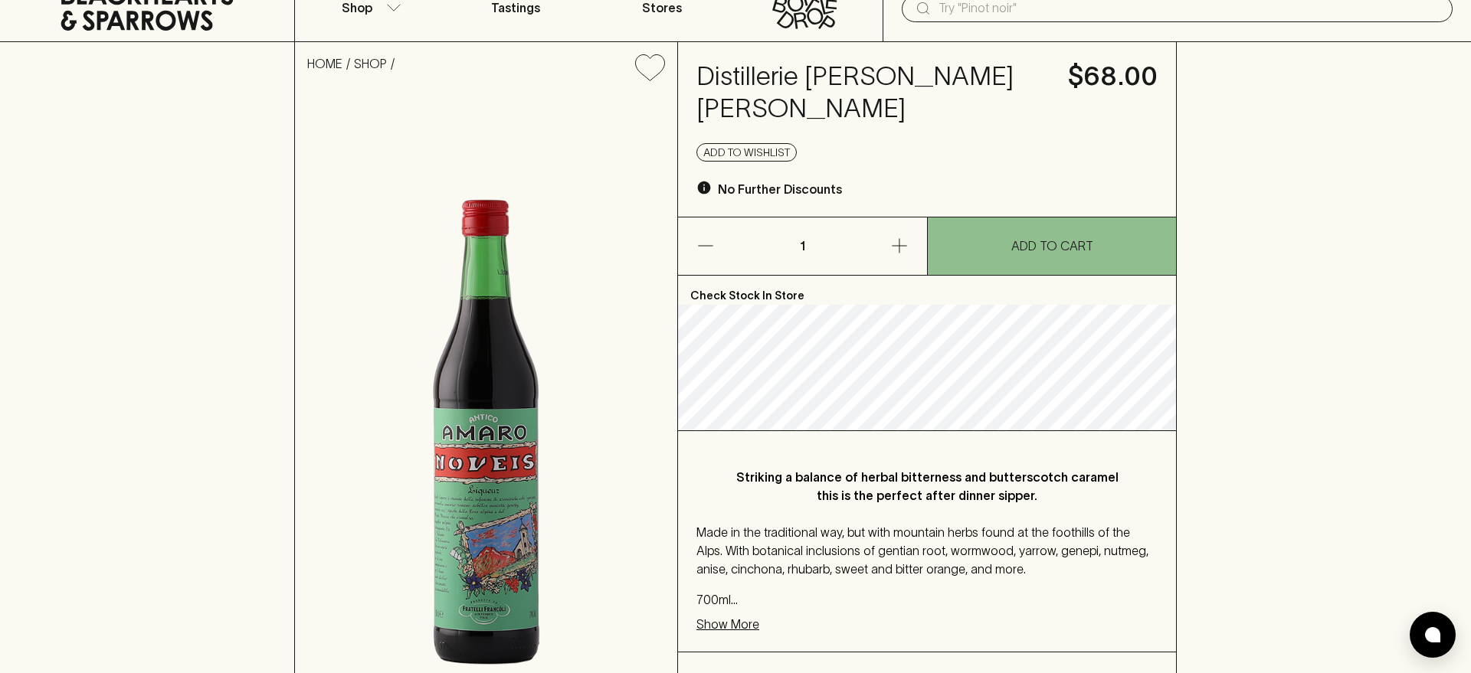
scroll to position [39, 0]
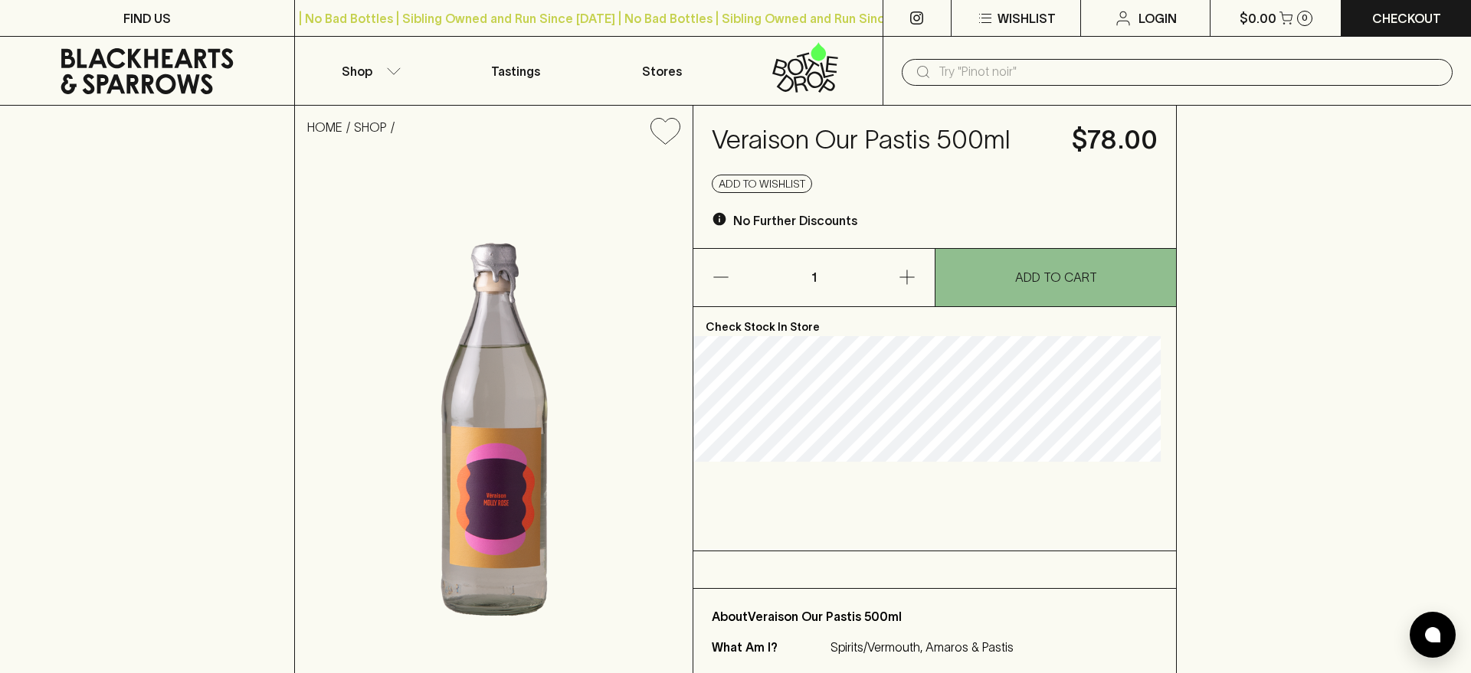
click at [761, 139] on h4 "Veraison Our Pastis 500ml" at bounding box center [883, 140] width 342 height 32
drag, startPoint x: 761, startPoint y: 139, endPoint x: 781, endPoint y: 133, distance: 20.8
click at [761, 139] on h4 "Veraison Our Pastis 500ml" at bounding box center [883, 140] width 342 height 32
copy h4 "Veraison"
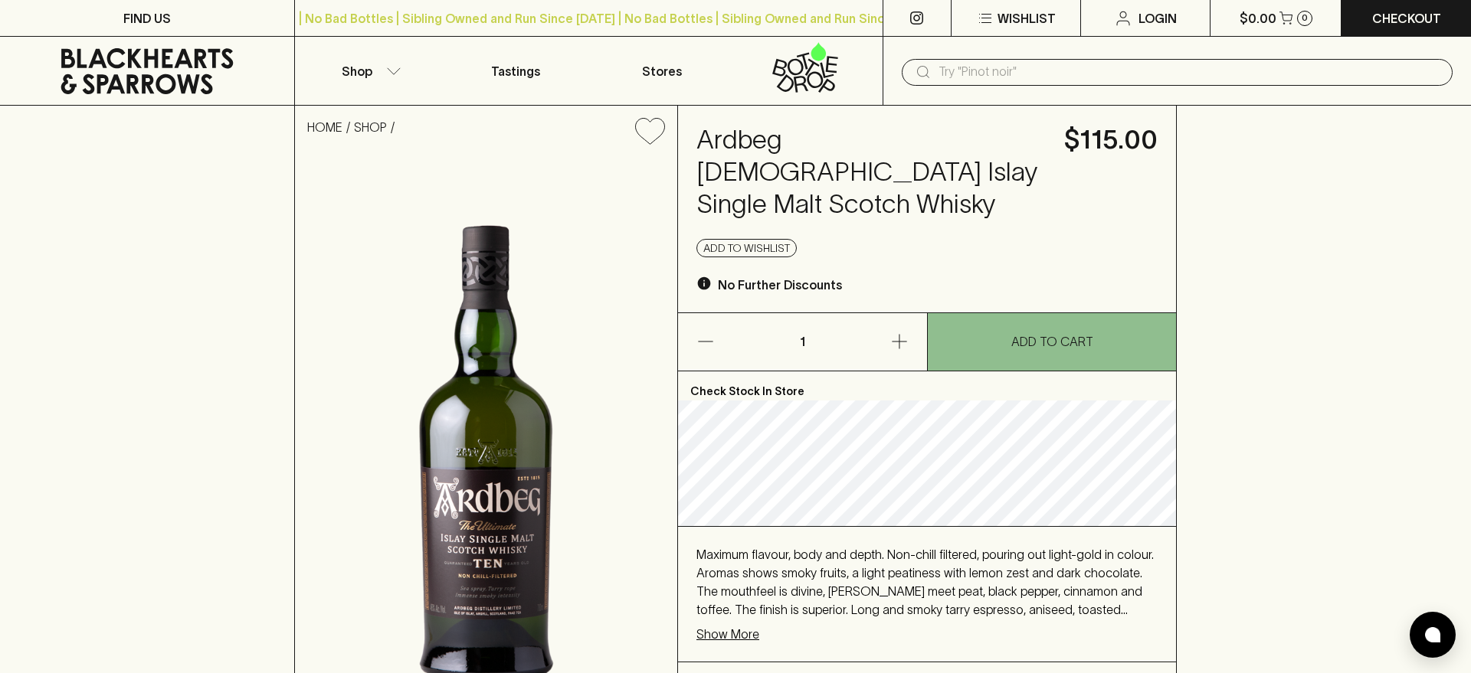
click at [747, 139] on h4 "Ardbeg [DEMOGRAPHIC_DATA] Islay Single Malt Scotch Whisky" at bounding box center [870, 172] width 349 height 97
copy h4 "Ardbeg"
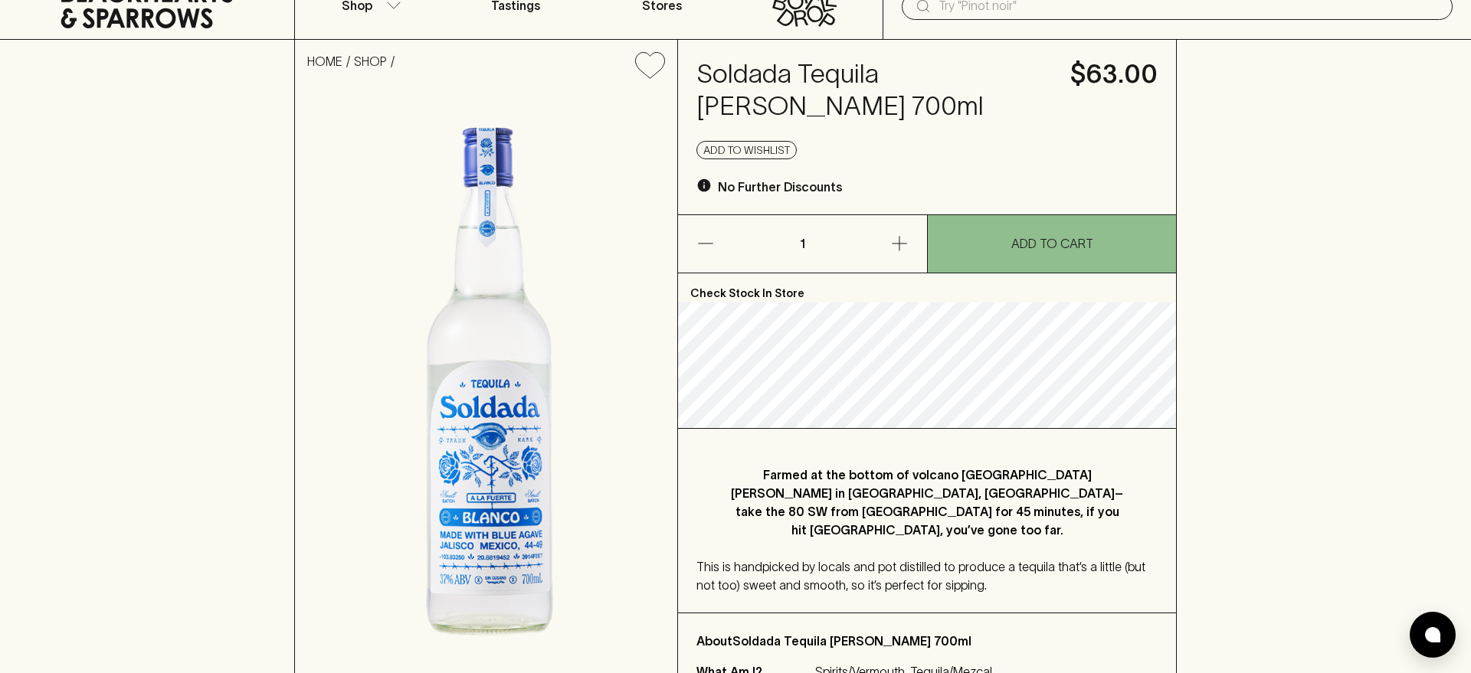
scroll to position [64, 0]
click at [725, 74] on h4 "Soldada Tequila [PERSON_NAME] 700ml" at bounding box center [873, 92] width 355 height 64
copy h4 "Soldada"
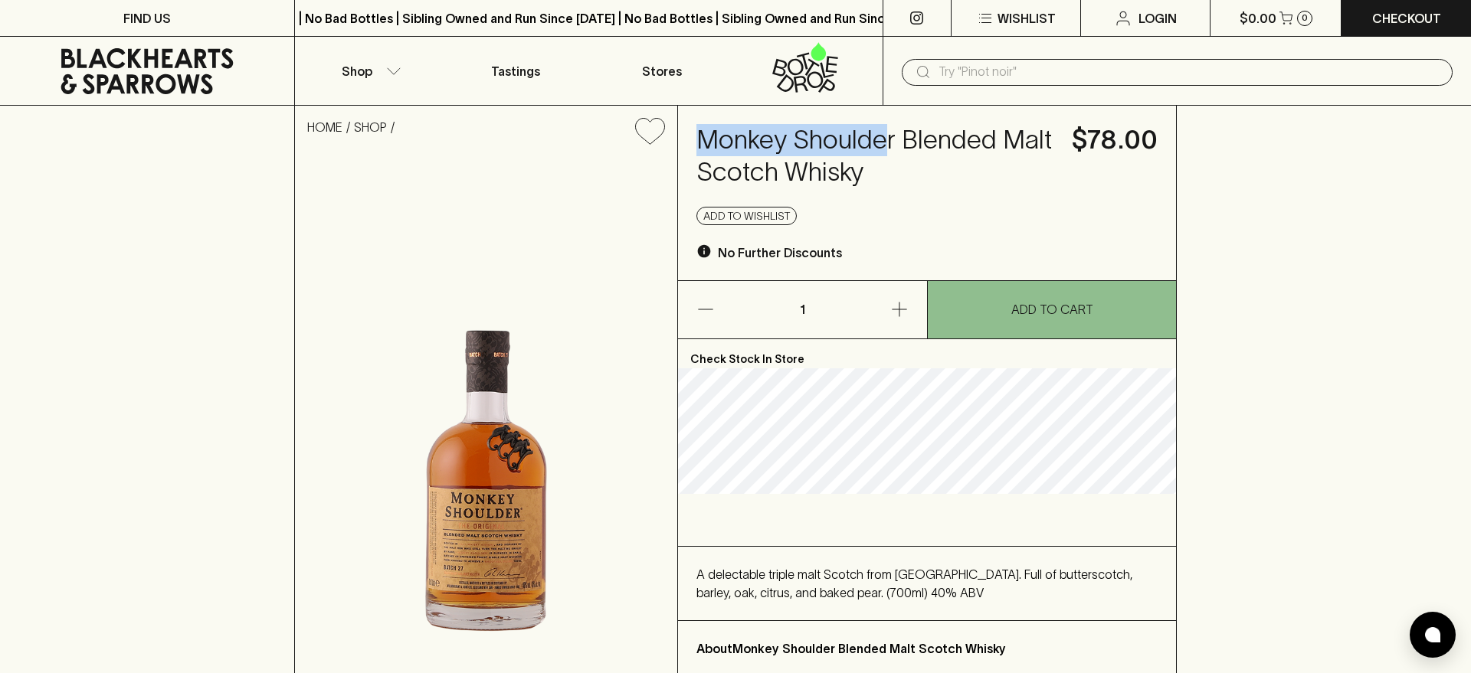
copy h4 "Monkey Shoulde"
drag, startPoint x: 700, startPoint y: 146, endPoint x: 890, endPoint y: 136, distance: 190.3
click at [890, 136] on h4 "Monkey Shoulder Blended Malt Scotch Whisky" at bounding box center [874, 156] width 357 height 64
click at [896, 136] on h4 "Monkey Shoulder Blended Malt Scotch Whisky" at bounding box center [874, 156] width 357 height 64
copy h4 "Monkey Shoulder"
